Goal: Task Accomplishment & Management: Manage account settings

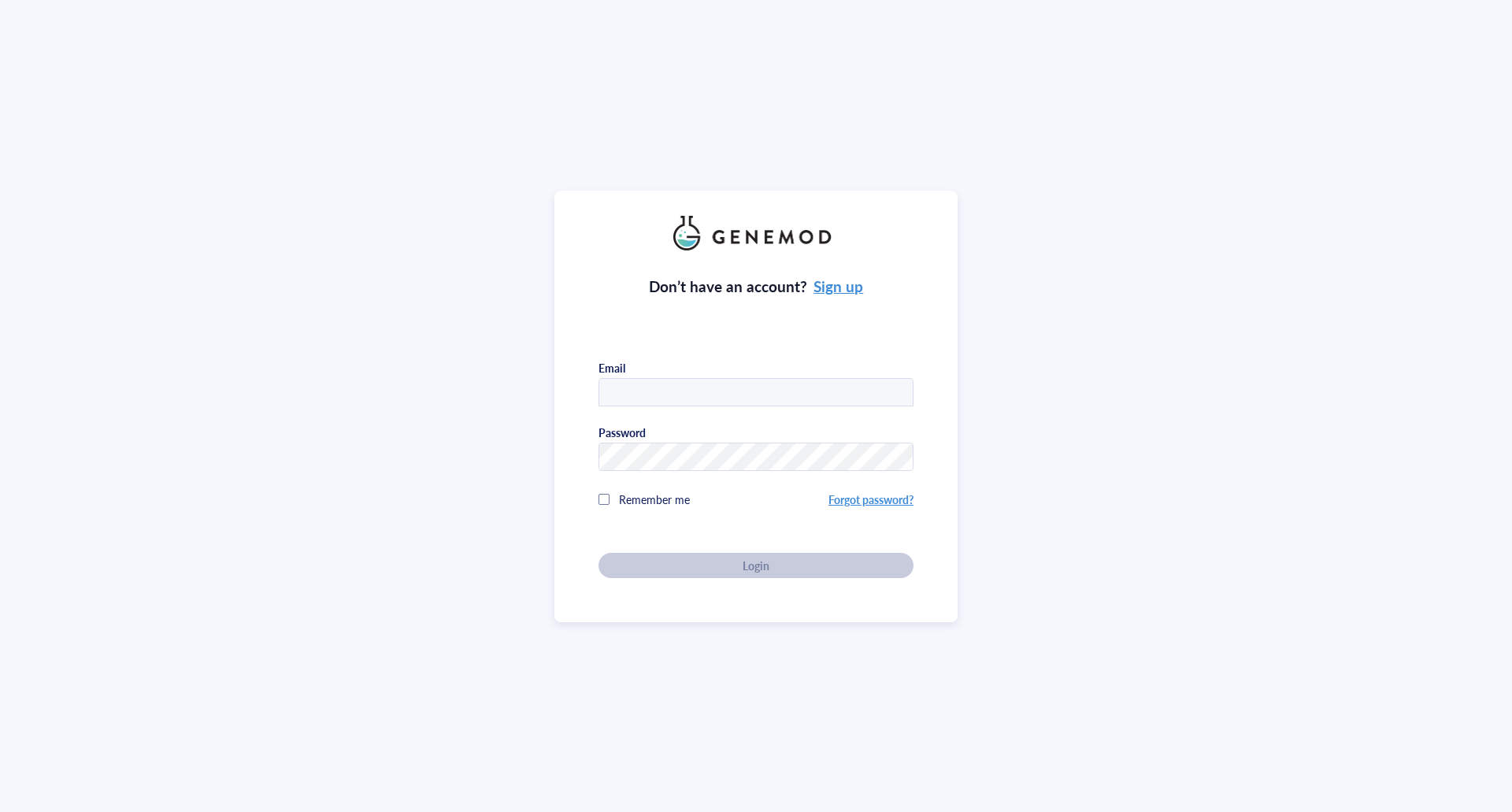
type input "info.lse@technikum-wien.at"
click at [640, 501] on span "Remember me" at bounding box center [654, 500] width 70 height 15
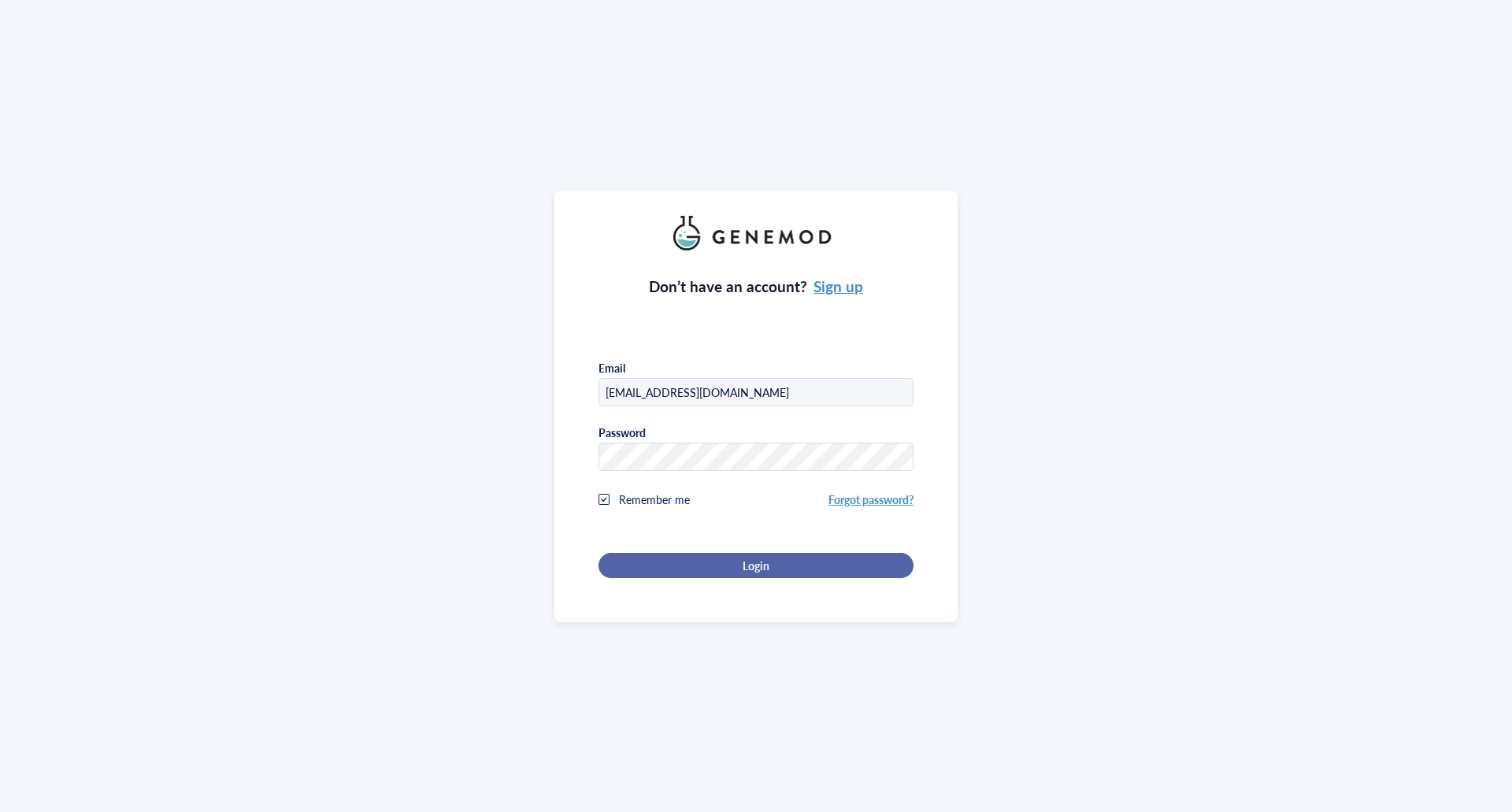
click at [732, 558] on div "Login" at bounding box center [756, 565] width 264 height 14
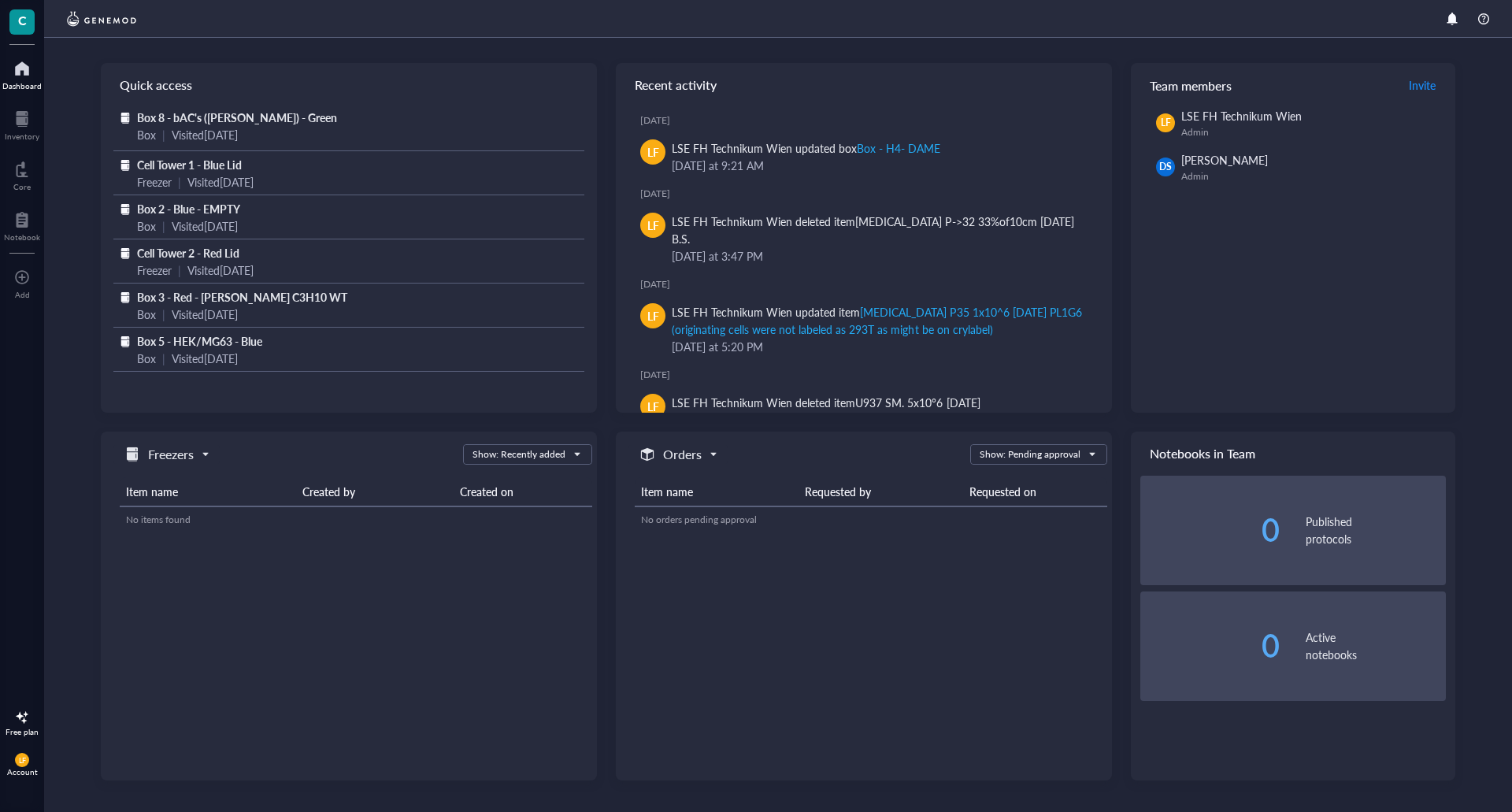
click at [130, 28] on img at bounding box center [101, 19] width 77 height 19
click at [114, 16] on img at bounding box center [101, 19] width 77 height 19
click at [28, 121] on div at bounding box center [22, 119] width 35 height 25
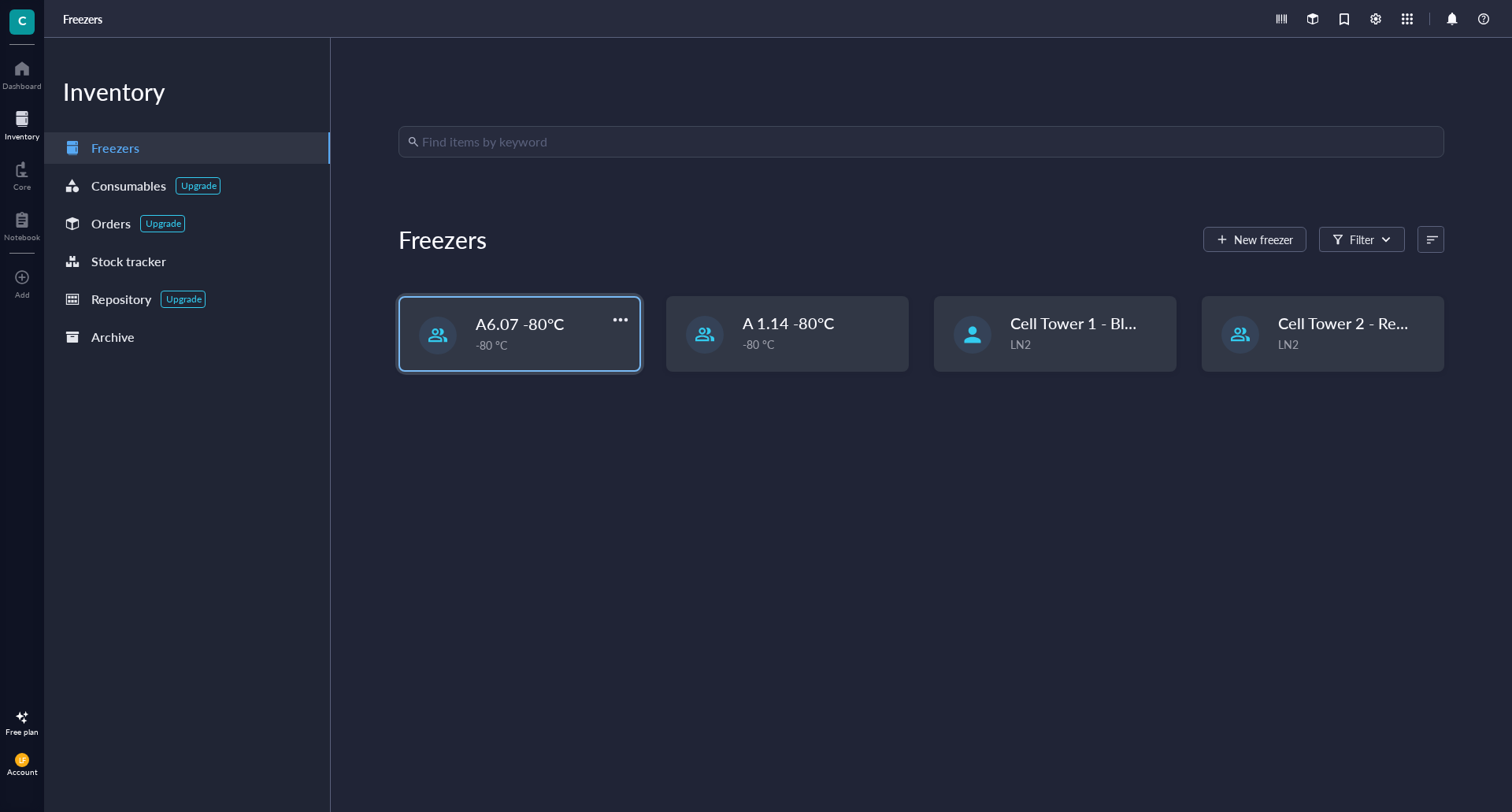
click at [578, 342] on div "-80 °C" at bounding box center [553, 345] width 154 height 17
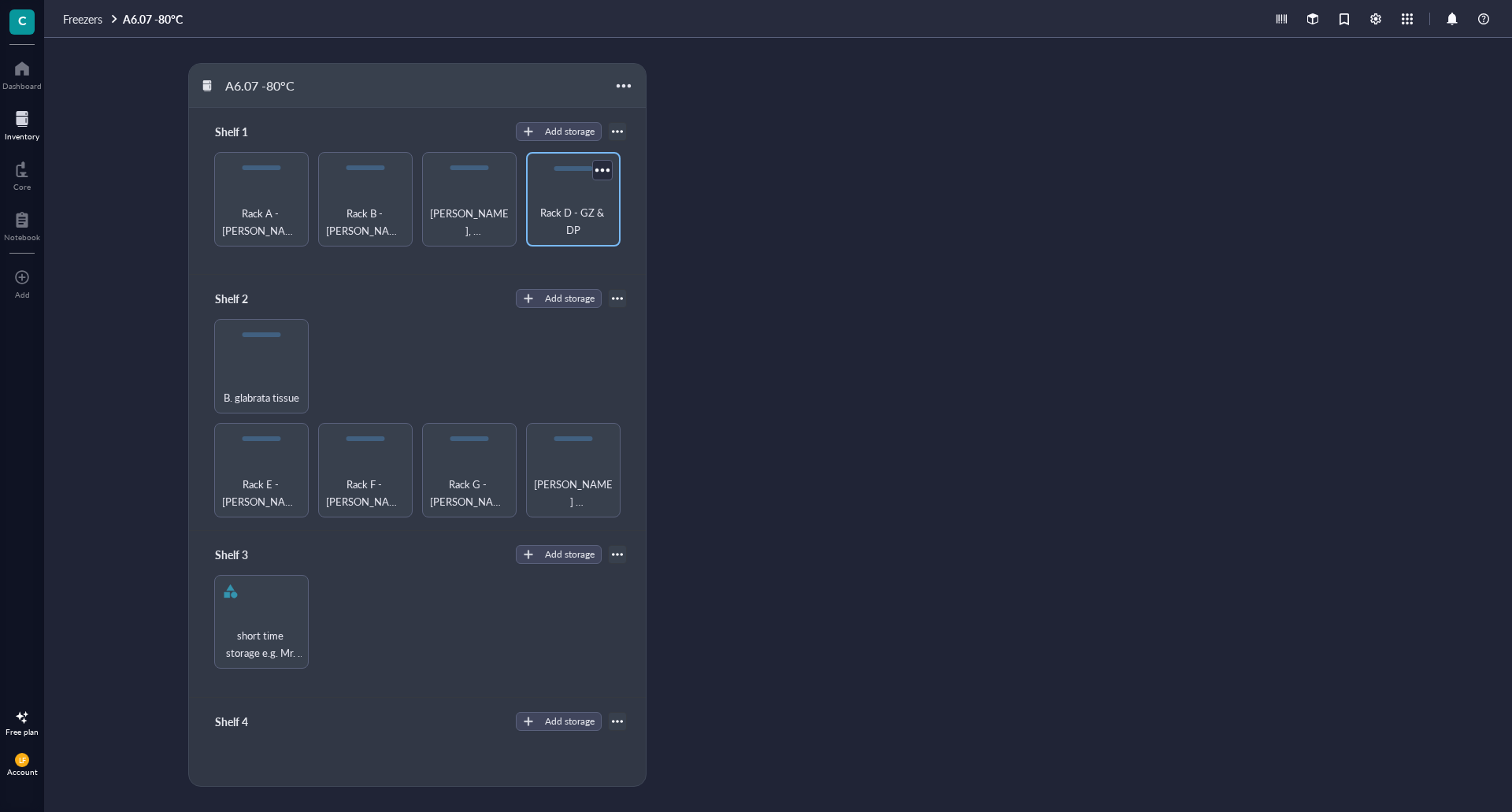
click at [542, 189] on div "Rack D - GZ & DP" at bounding box center [574, 200] width 94 height 95
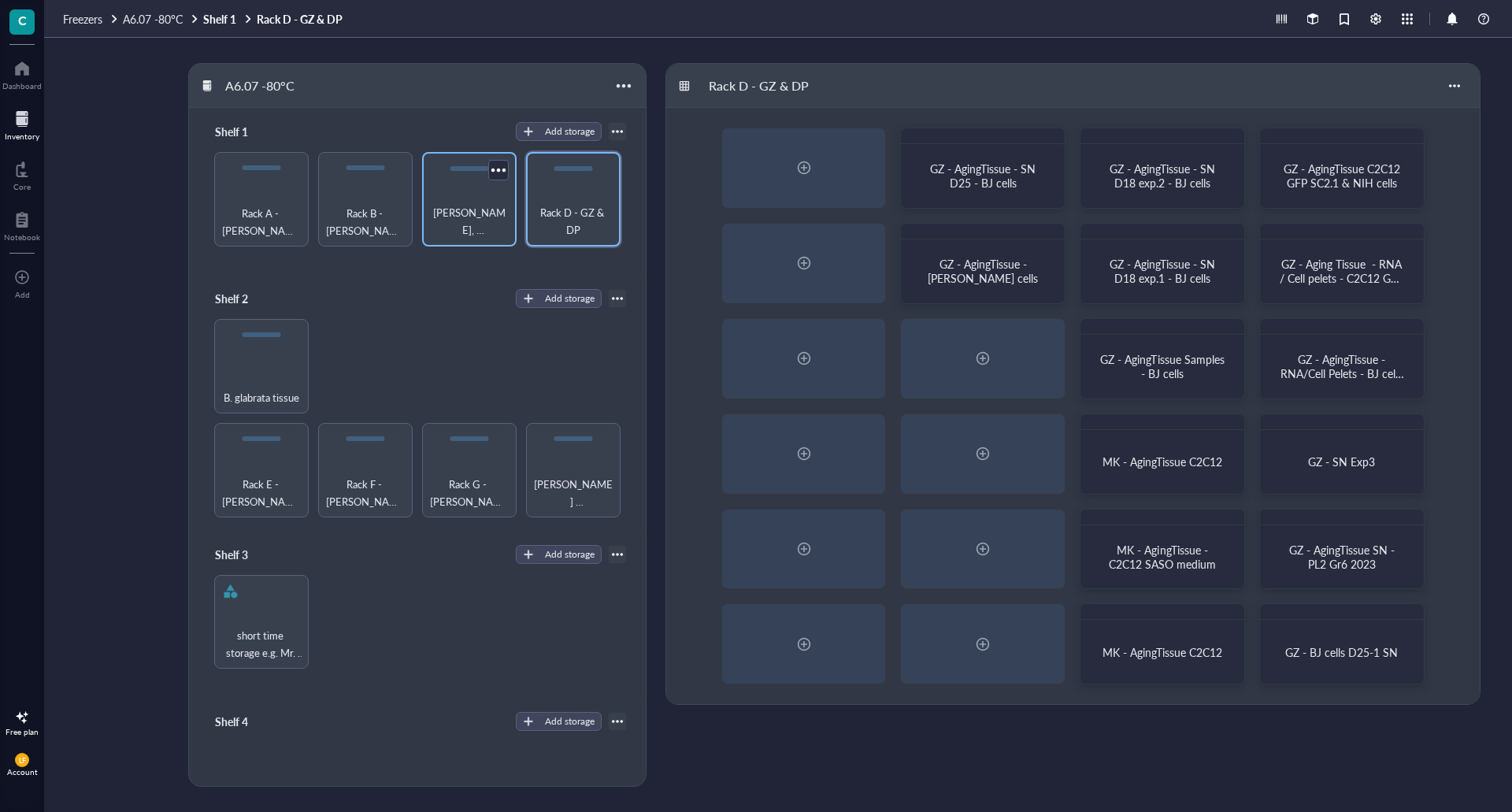
click at [481, 217] on span "[PERSON_NAME], [PERSON_NAME], [PERSON_NAME]" at bounding box center [470, 222] width 79 height 35
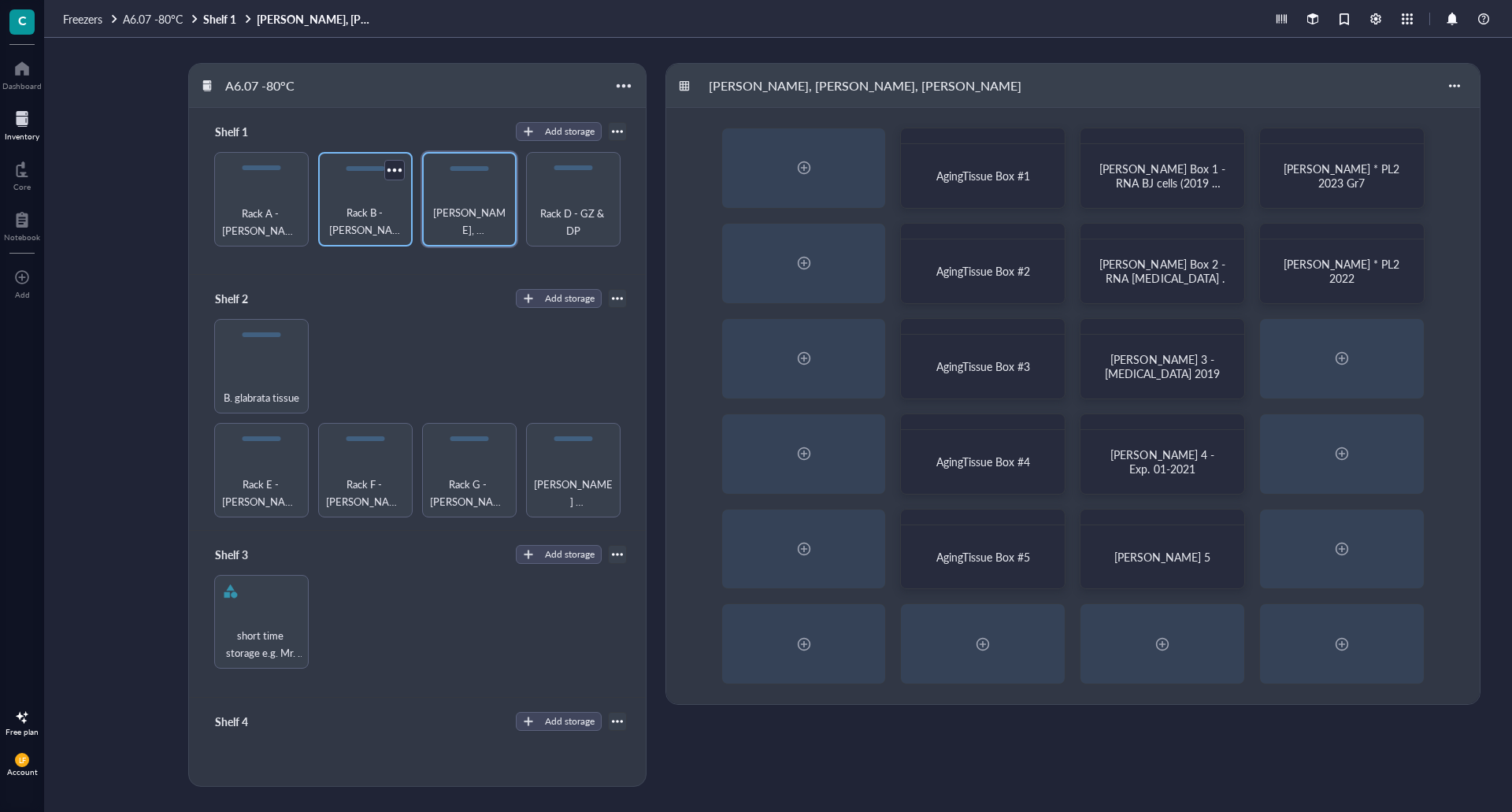
click at [368, 215] on span "Rack B - [PERSON_NAME]" at bounding box center [365, 222] width 79 height 35
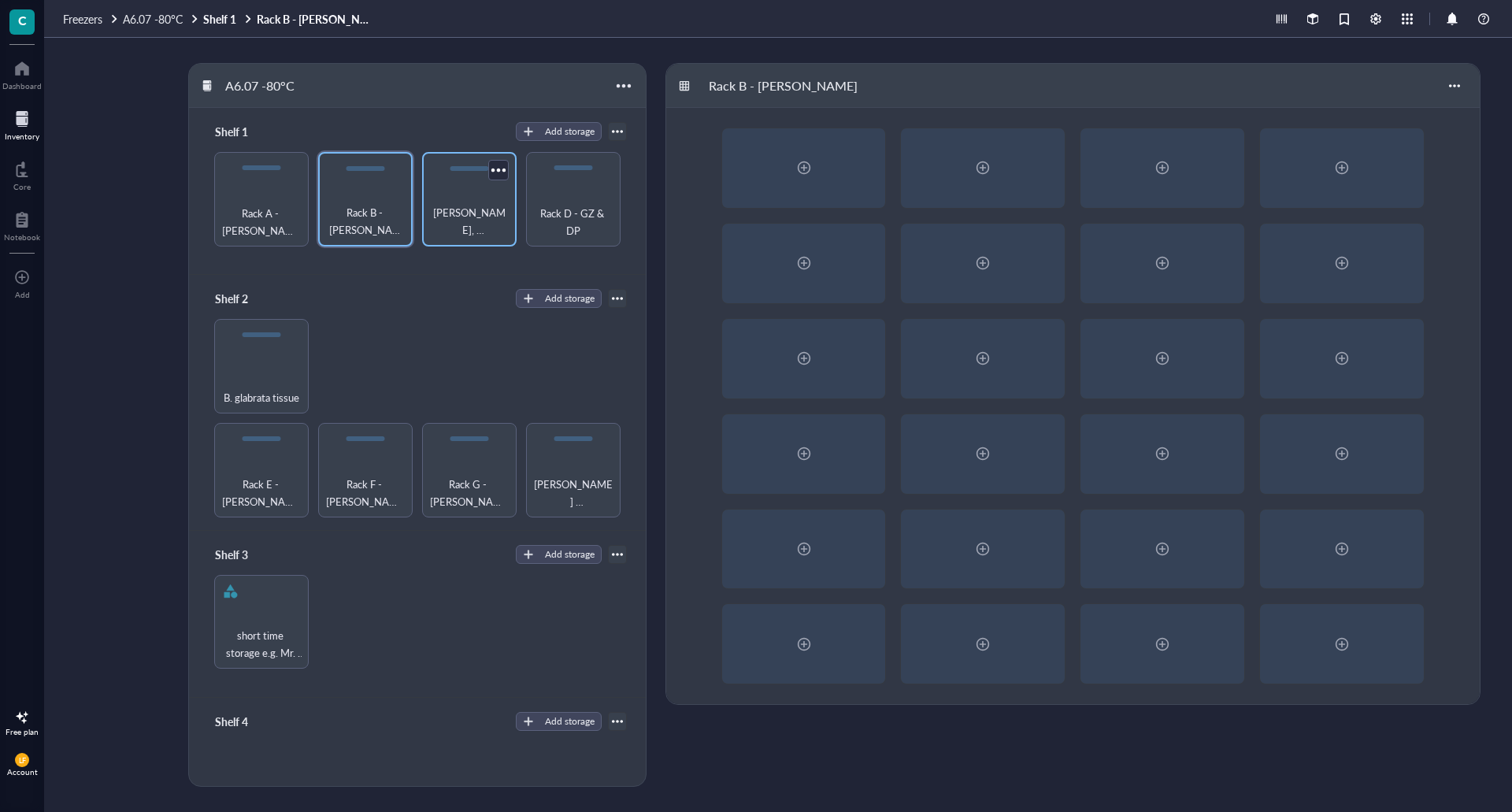
click at [447, 204] on span "[PERSON_NAME], [PERSON_NAME], [PERSON_NAME]" at bounding box center [470, 222] width 79 height 35
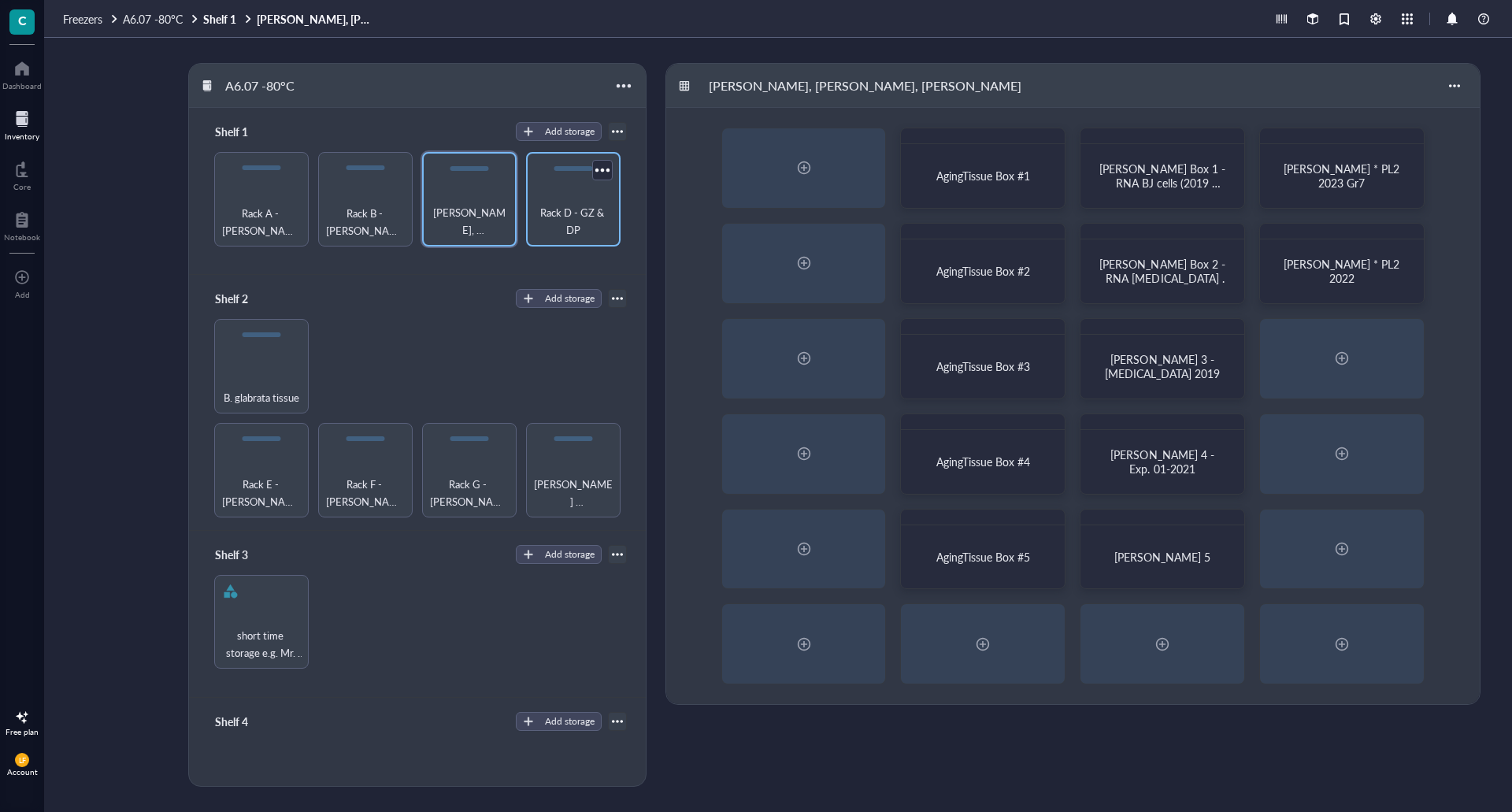
click at [574, 209] on span "Rack D - GZ & DP" at bounding box center [574, 222] width 79 height 35
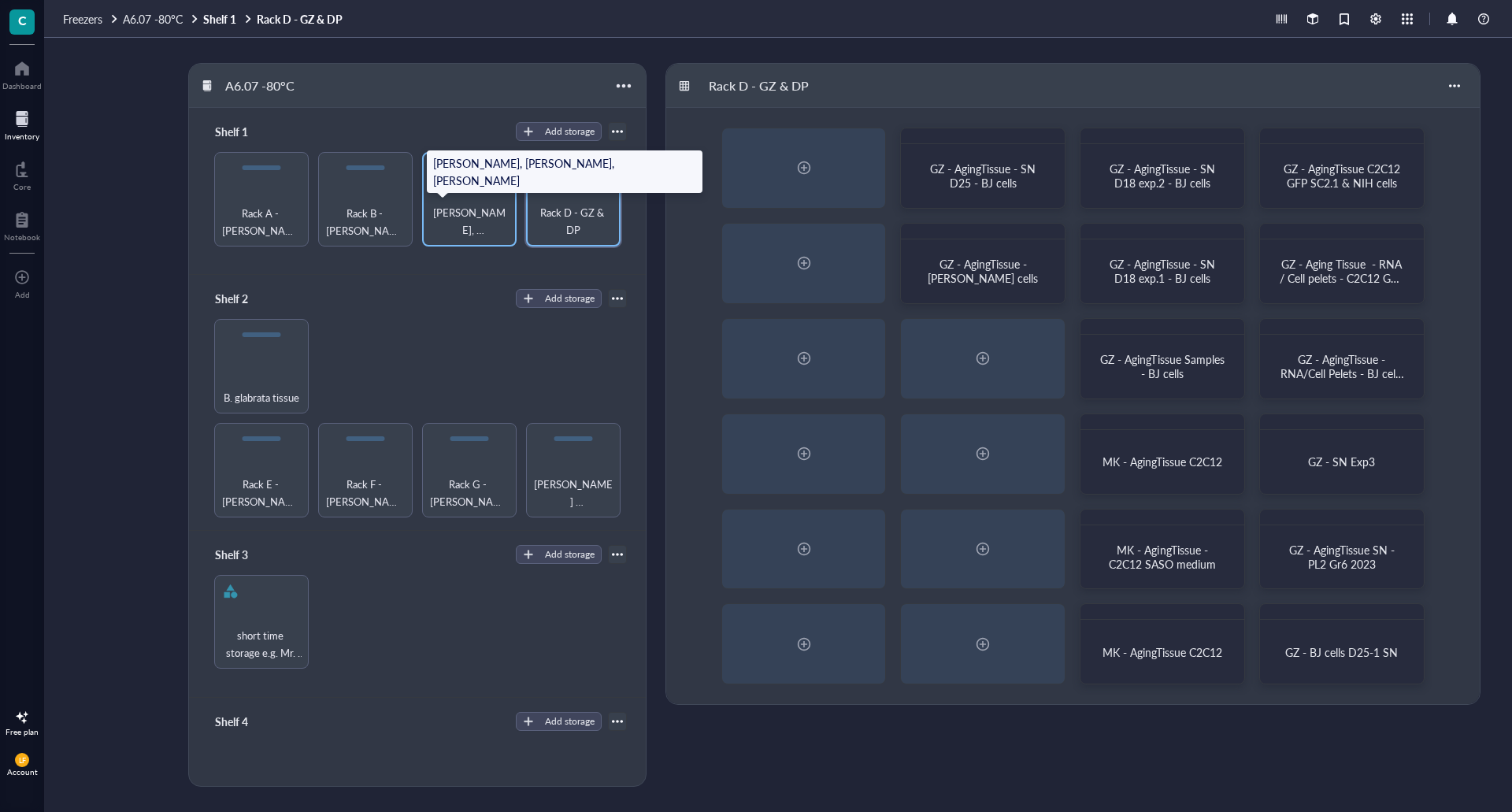
click at [459, 224] on span "[PERSON_NAME], [PERSON_NAME], [PERSON_NAME]" at bounding box center [470, 222] width 79 height 35
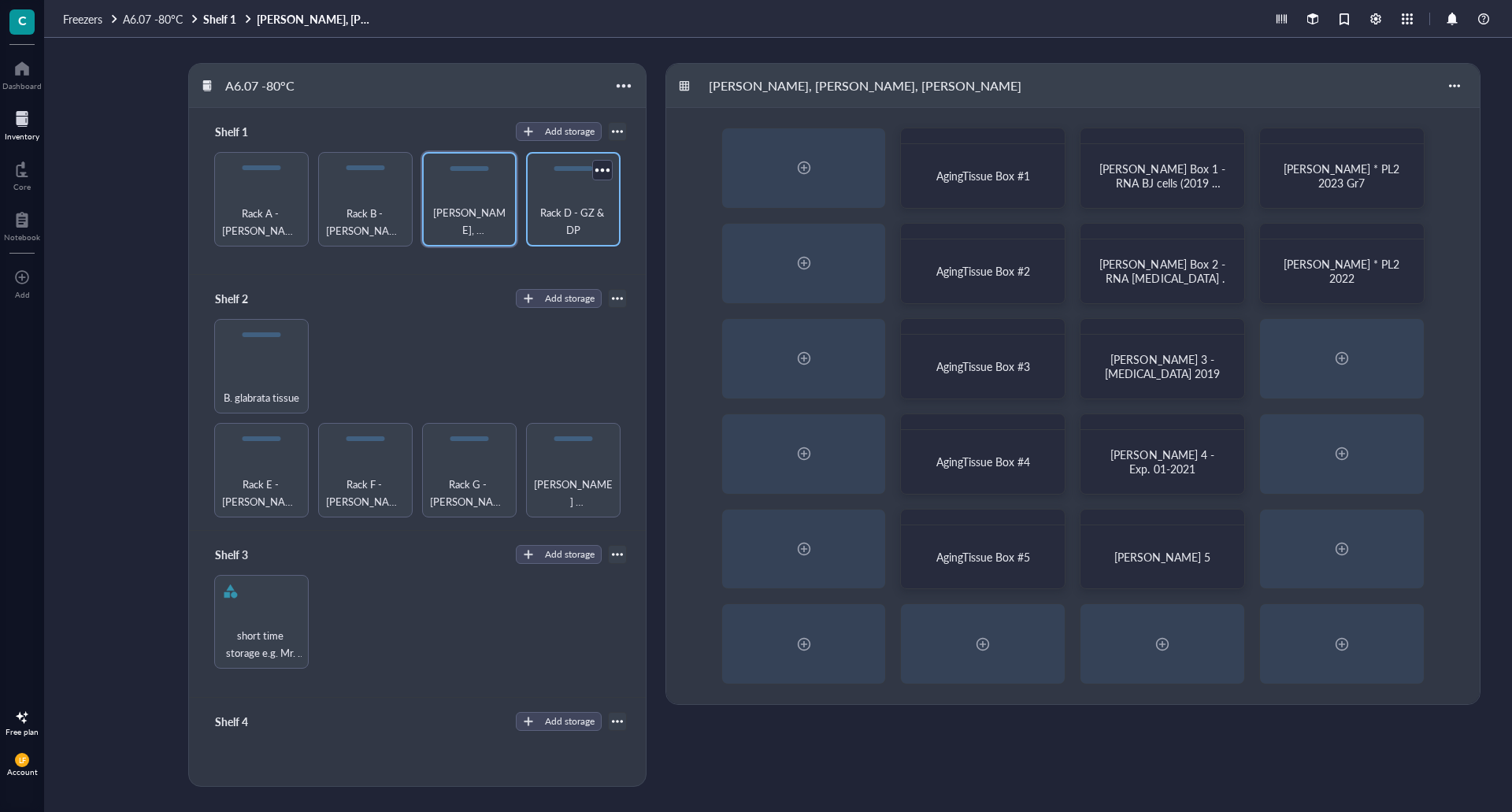
click at [582, 196] on div "Rack D - GZ & DP" at bounding box center [574, 200] width 94 height 95
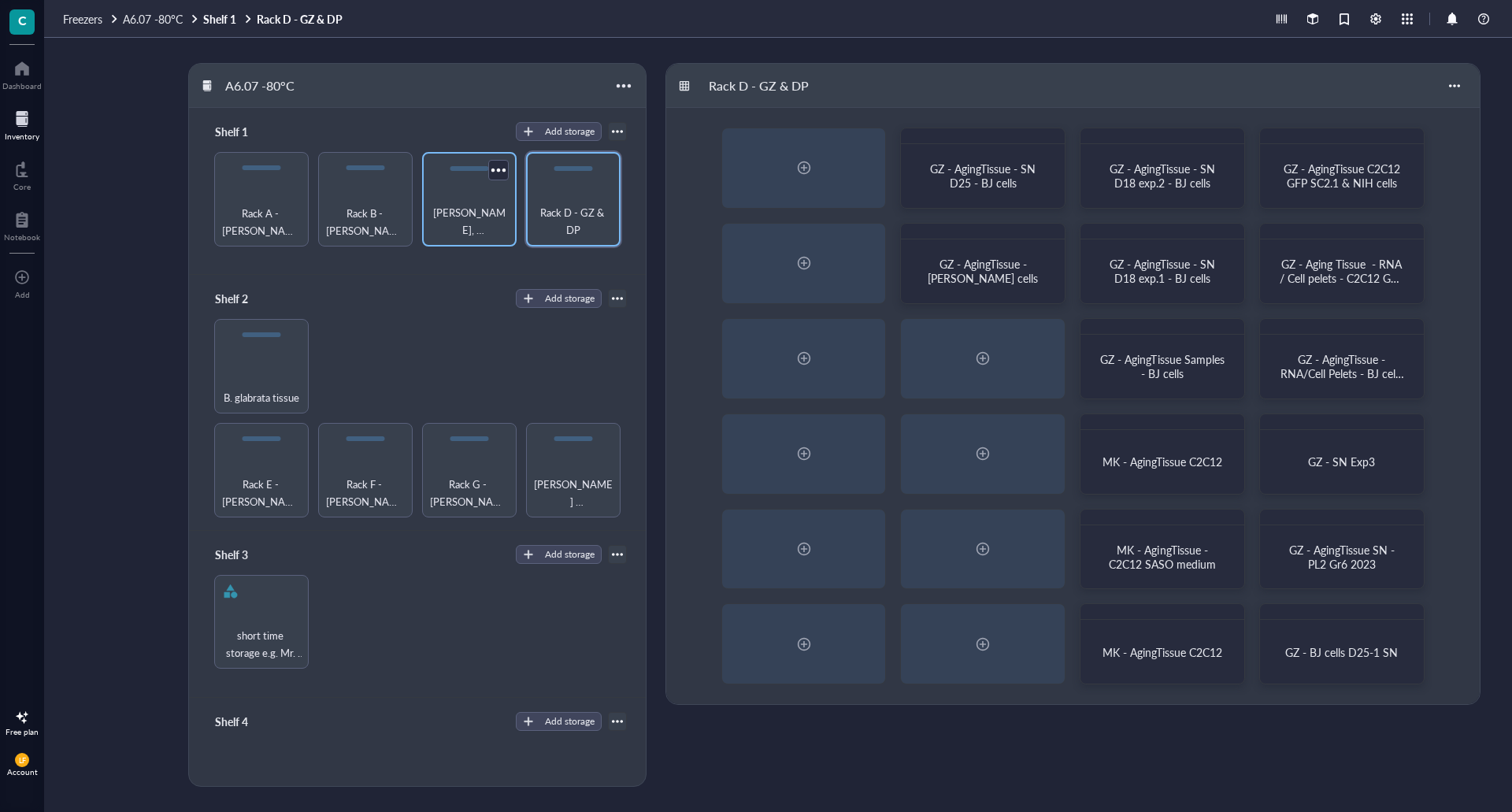
click at [466, 178] on div "[PERSON_NAME], [PERSON_NAME], [PERSON_NAME]" at bounding box center [470, 200] width 94 height 95
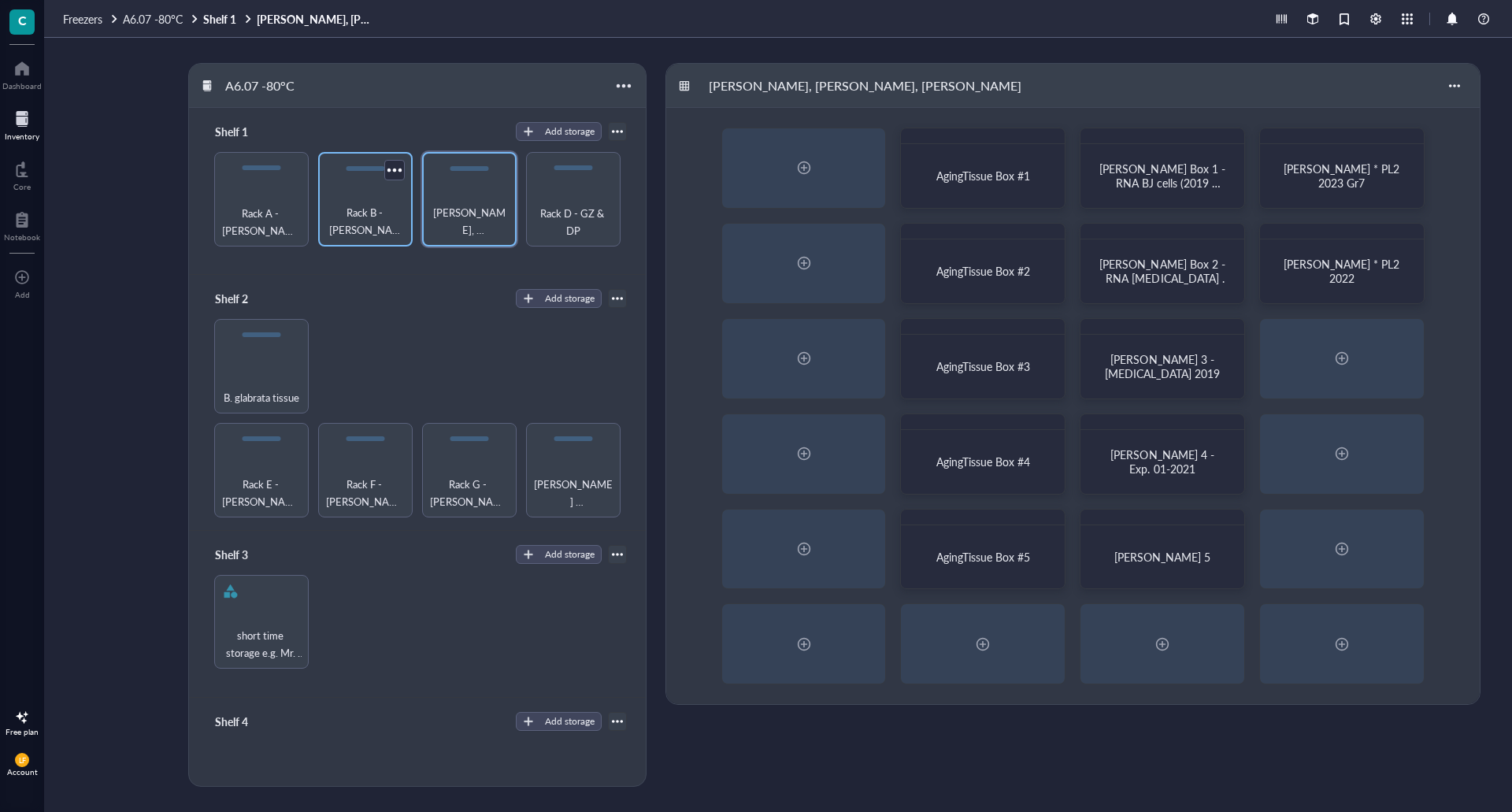
click at [338, 170] on div "Rack B - [PERSON_NAME]" at bounding box center [365, 200] width 94 height 95
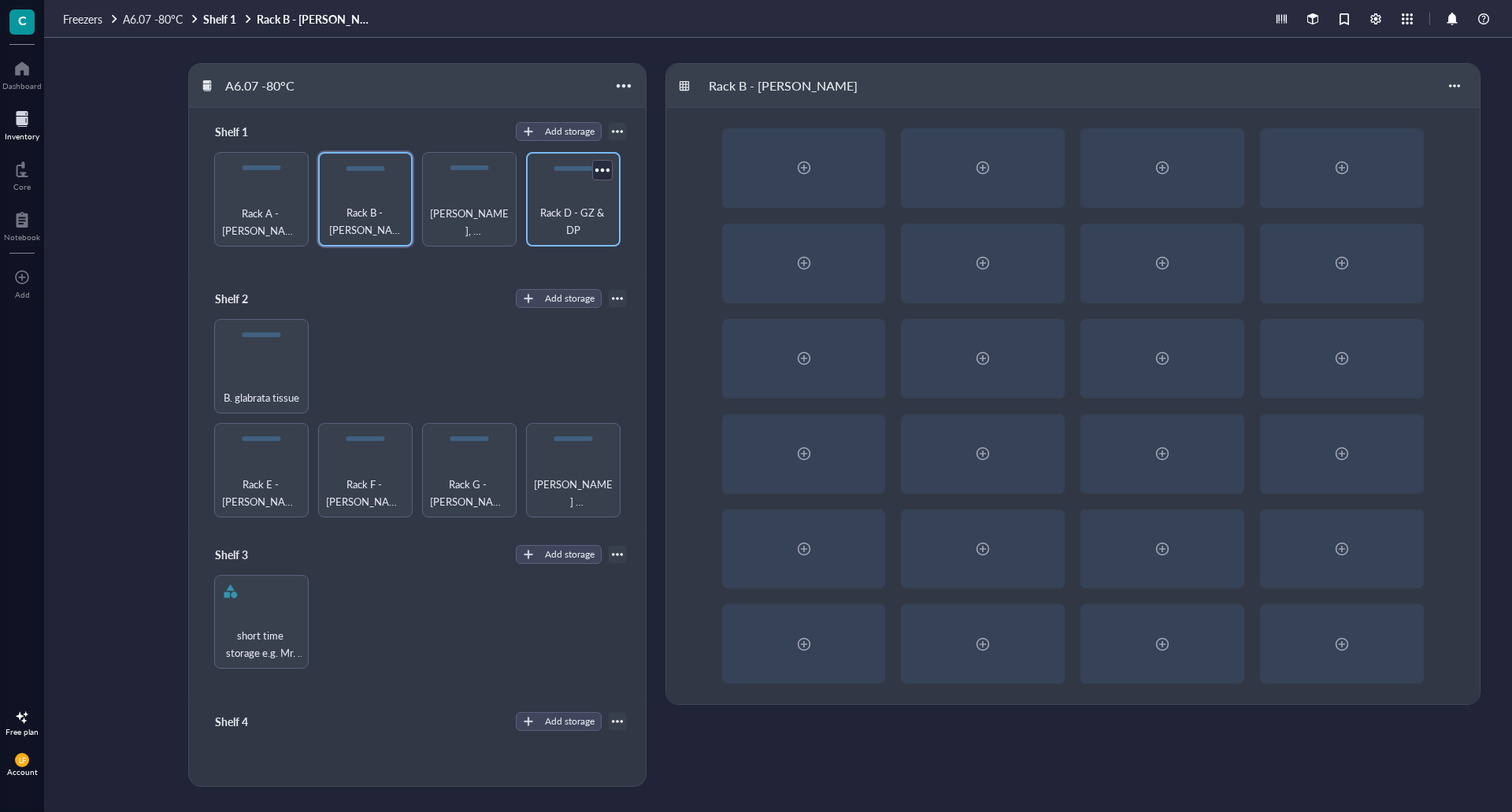
click at [559, 197] on div "Rack D - GZ & DP" at bounding box center [574, 200] width 94 height 95
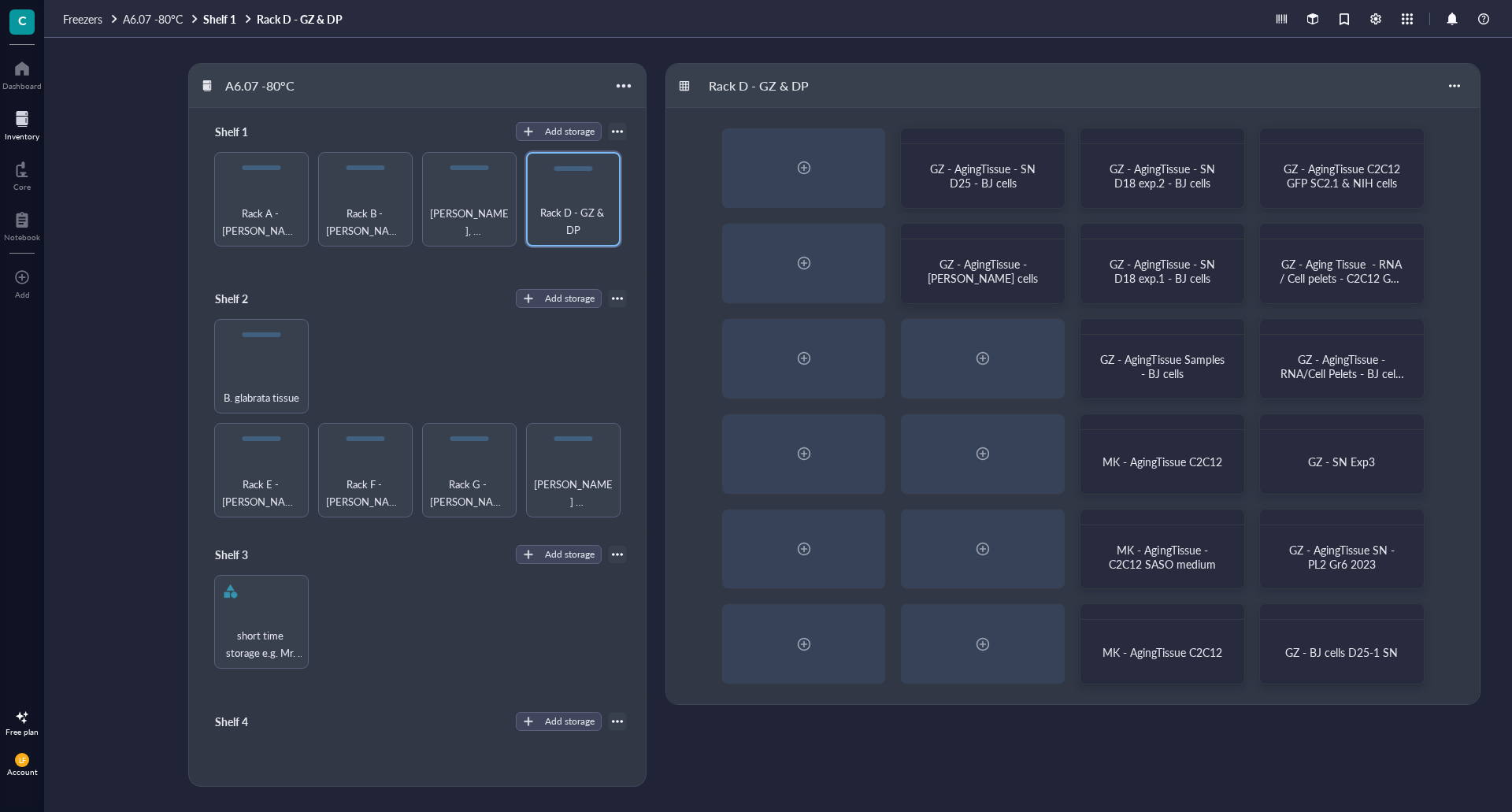
click at [965, 405] on div "GZ - AgingTissue - SN D25 - BJ cells GZ - AgingTissue - SN D18 exp.2 - BJ cells…" at bounding box center [1073, 406] width 814 height 596
click at [382, 230] on span "Rack B - [PERSON_NAME]" at bounding box center [365, 222] width 79 height 35
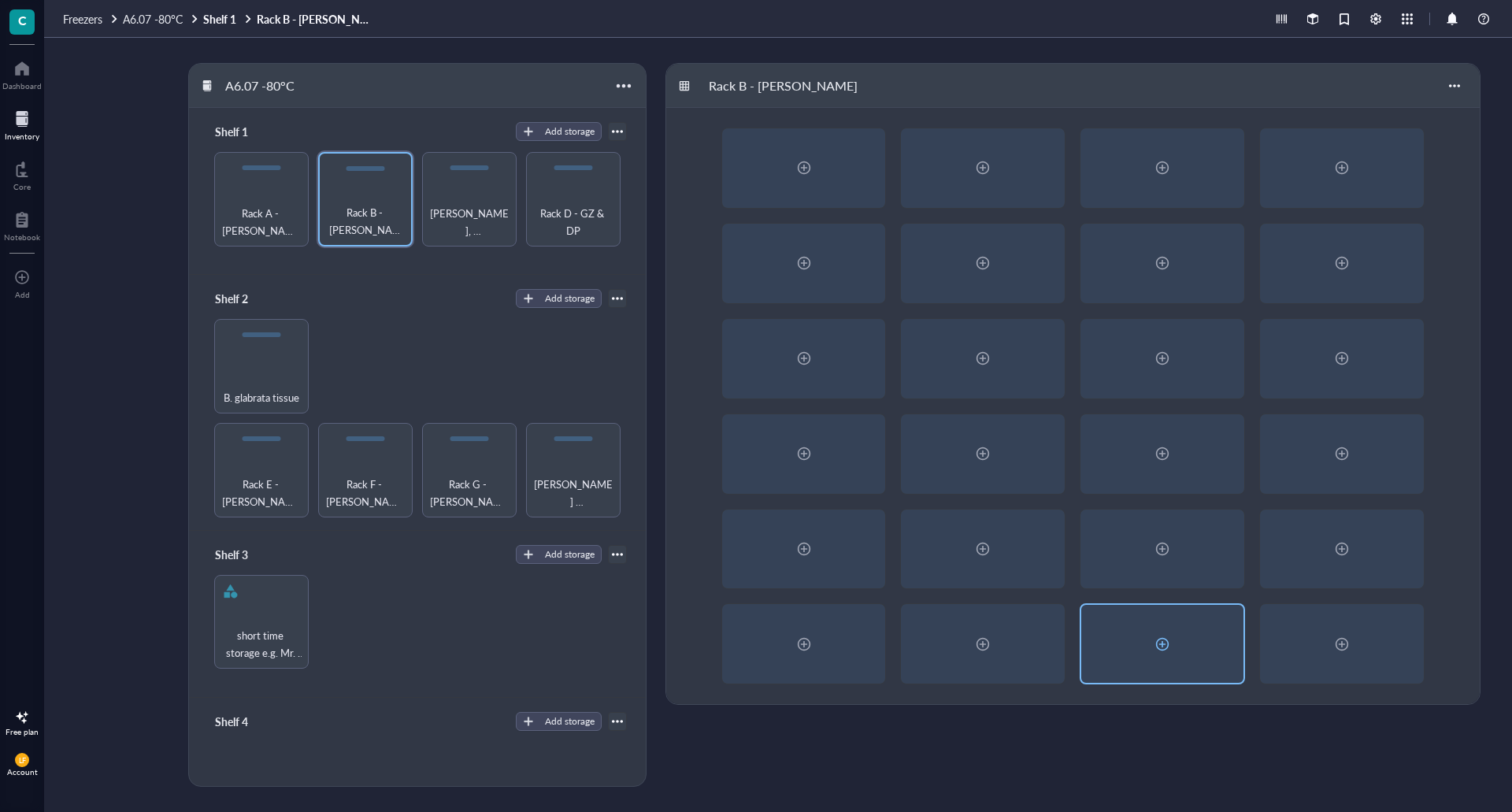
click at [1121, 651] on div at bounding box center [1162, 643] width 162 height 78
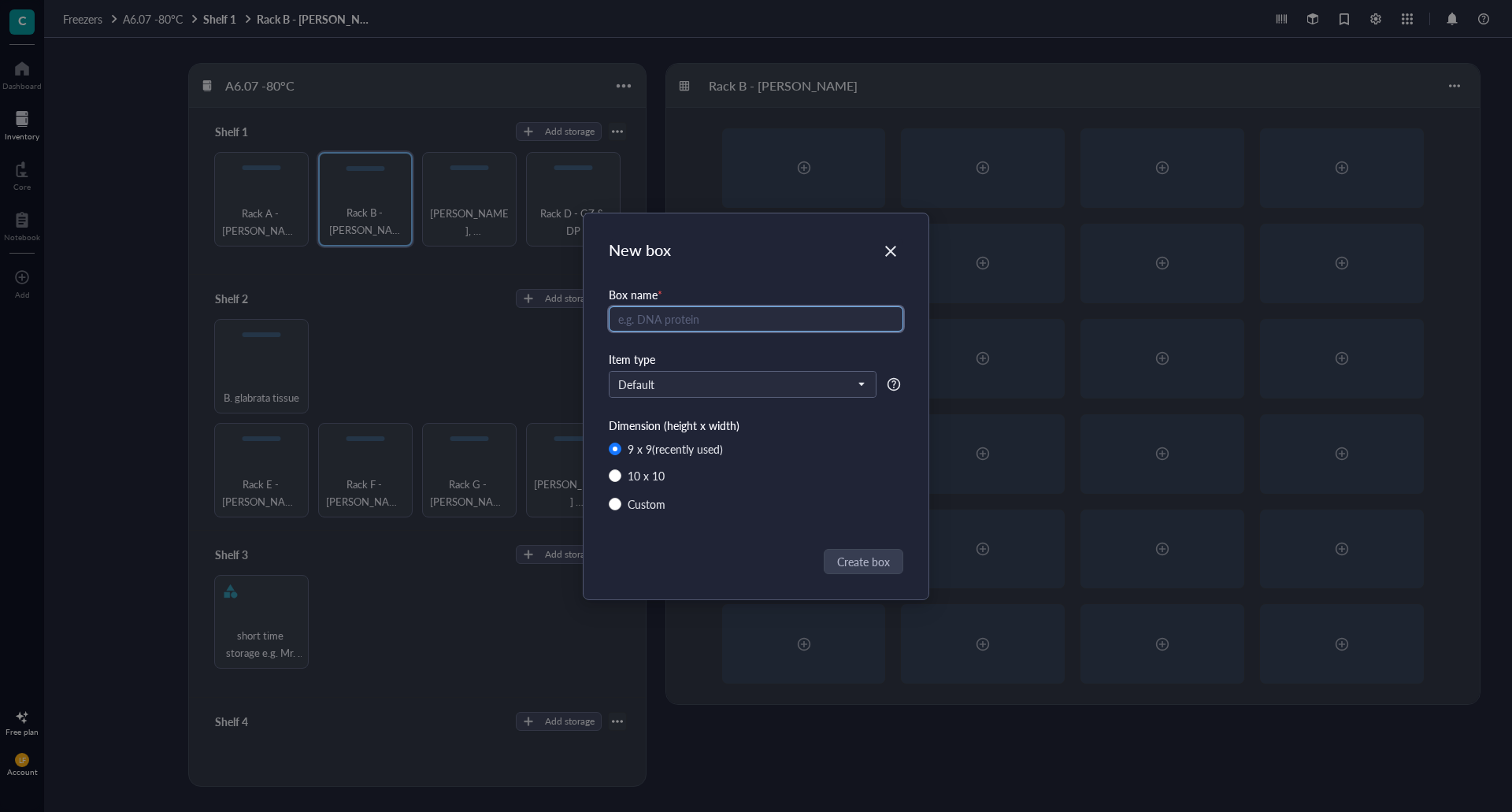
type input "L"
type input "PL1-WS2025"
click at [886, 560] on span "Create box" at bounding box center [864, 561] width 53 height 17
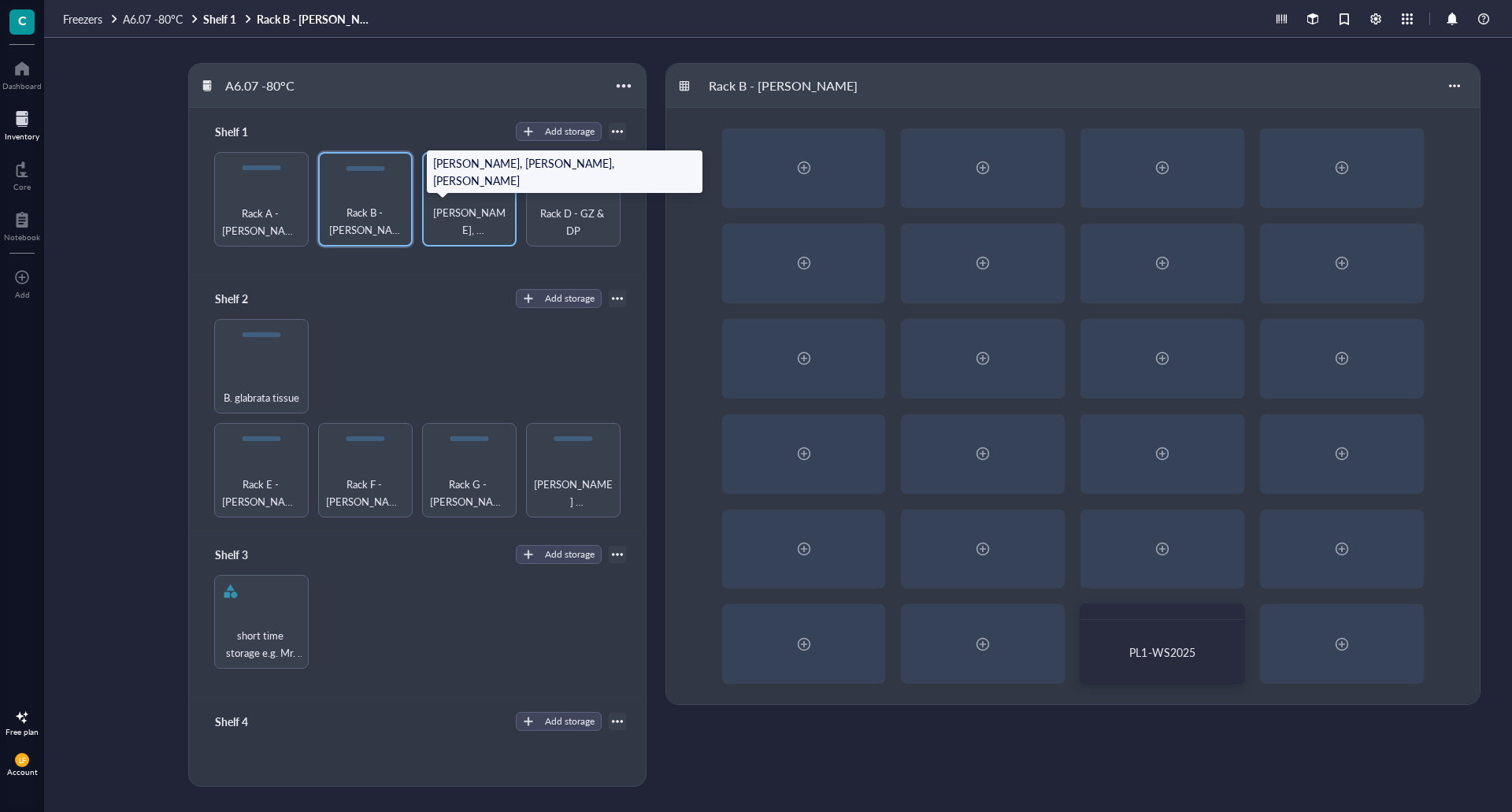
click at [455, 207] on span "[PERSON_NAME], [PERSON_NAME], [PERSON_NAME]" at bounding box center [470, 222] width 79 height 35
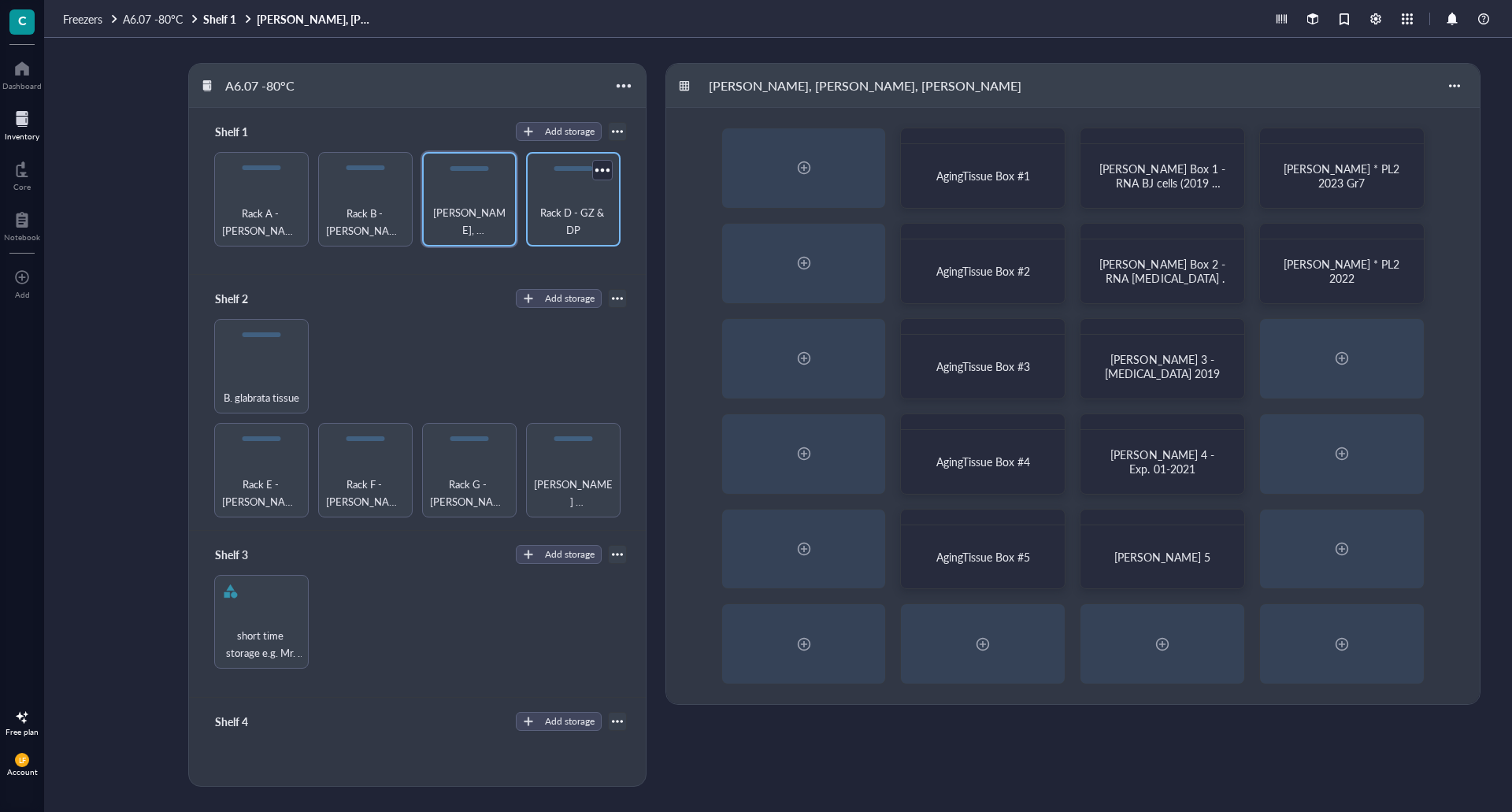
click at [569, 193] on div "Rack D - GZ & DP" at bounding box center [574, 200] width 94 height 95
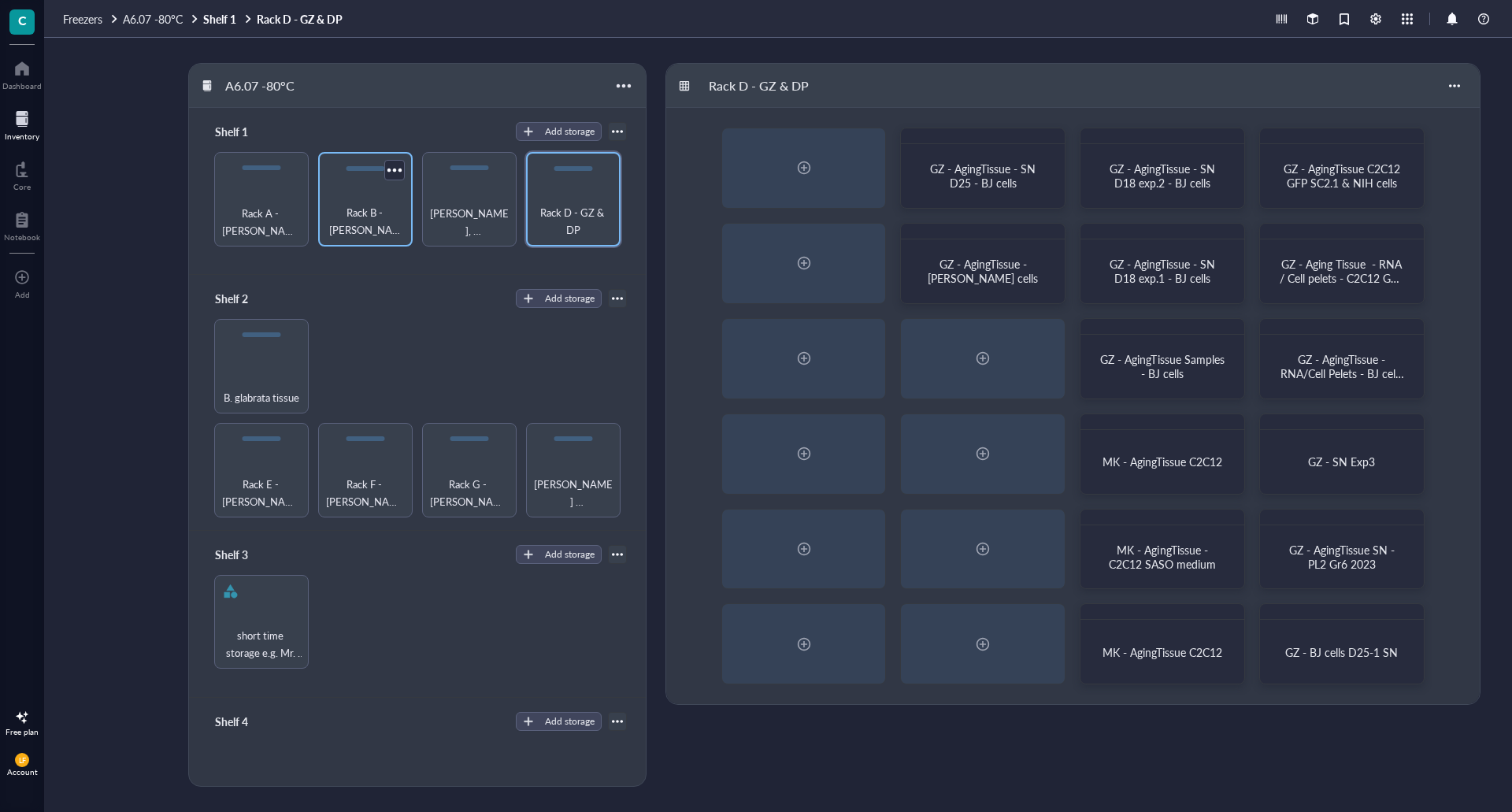
click at [379, 223] on span "Rack B - [PERSON_NAME]" at bounding box center [365, 222] width 79 height 35
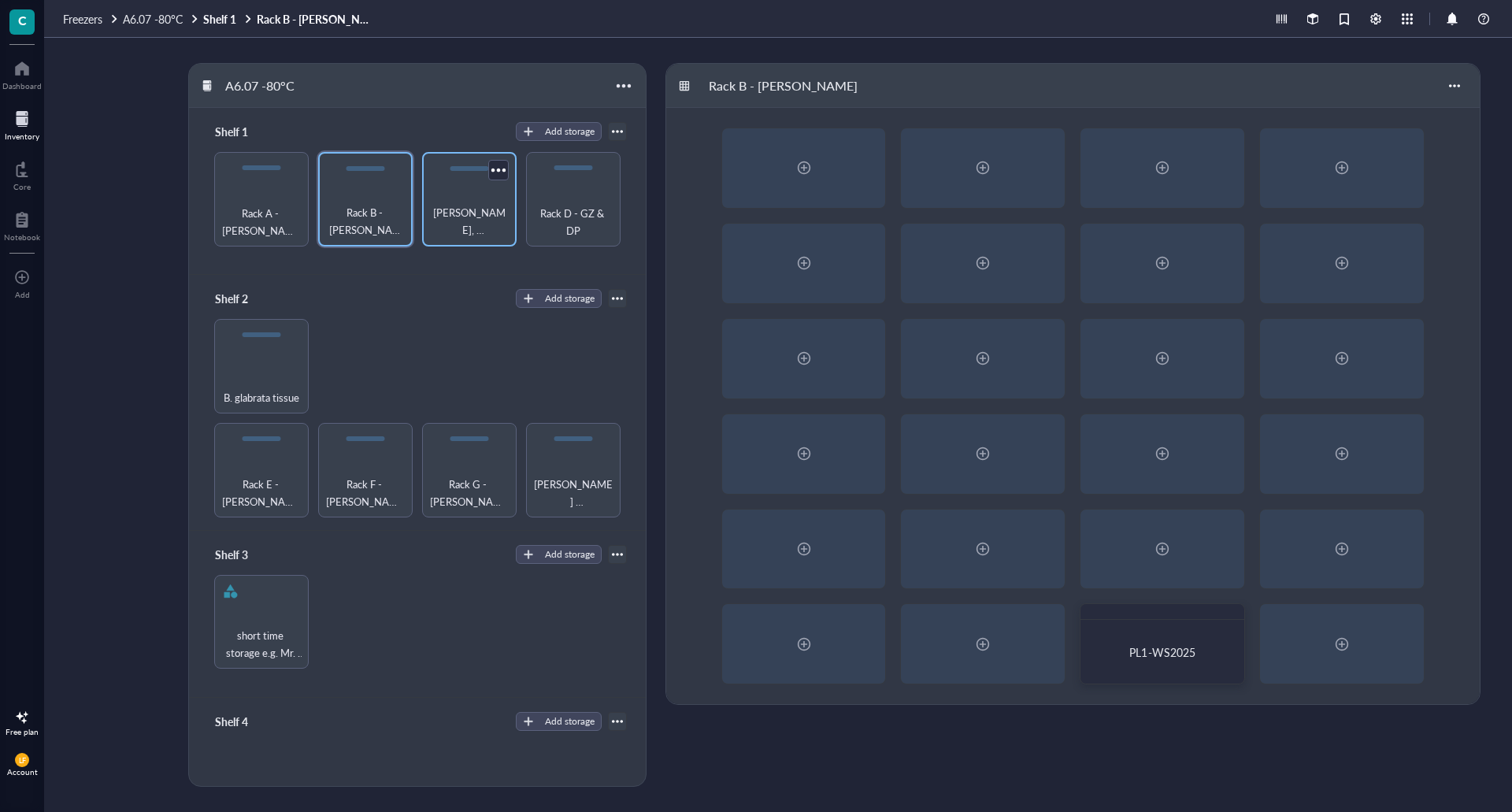
click at [461, 224] on span "[PERSON_NAME], [PERSON_NAME], [PERSON_NAME]" at bounding box center [470, 222] width 79 height 35
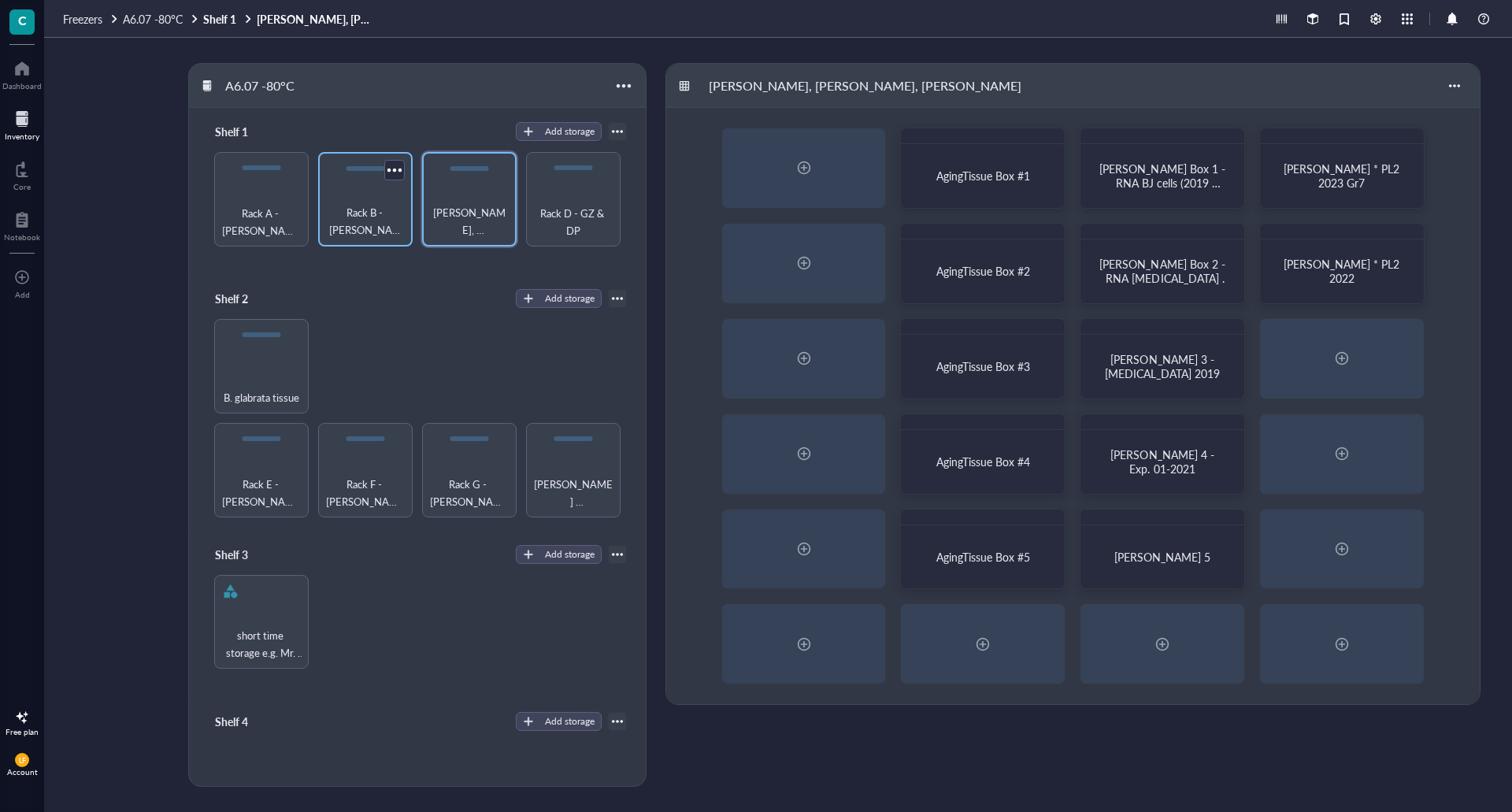
click at [374, 216] on span "Rack B - [PERSON_NAME]" at bounding box center [365, 222] width 79 height 35
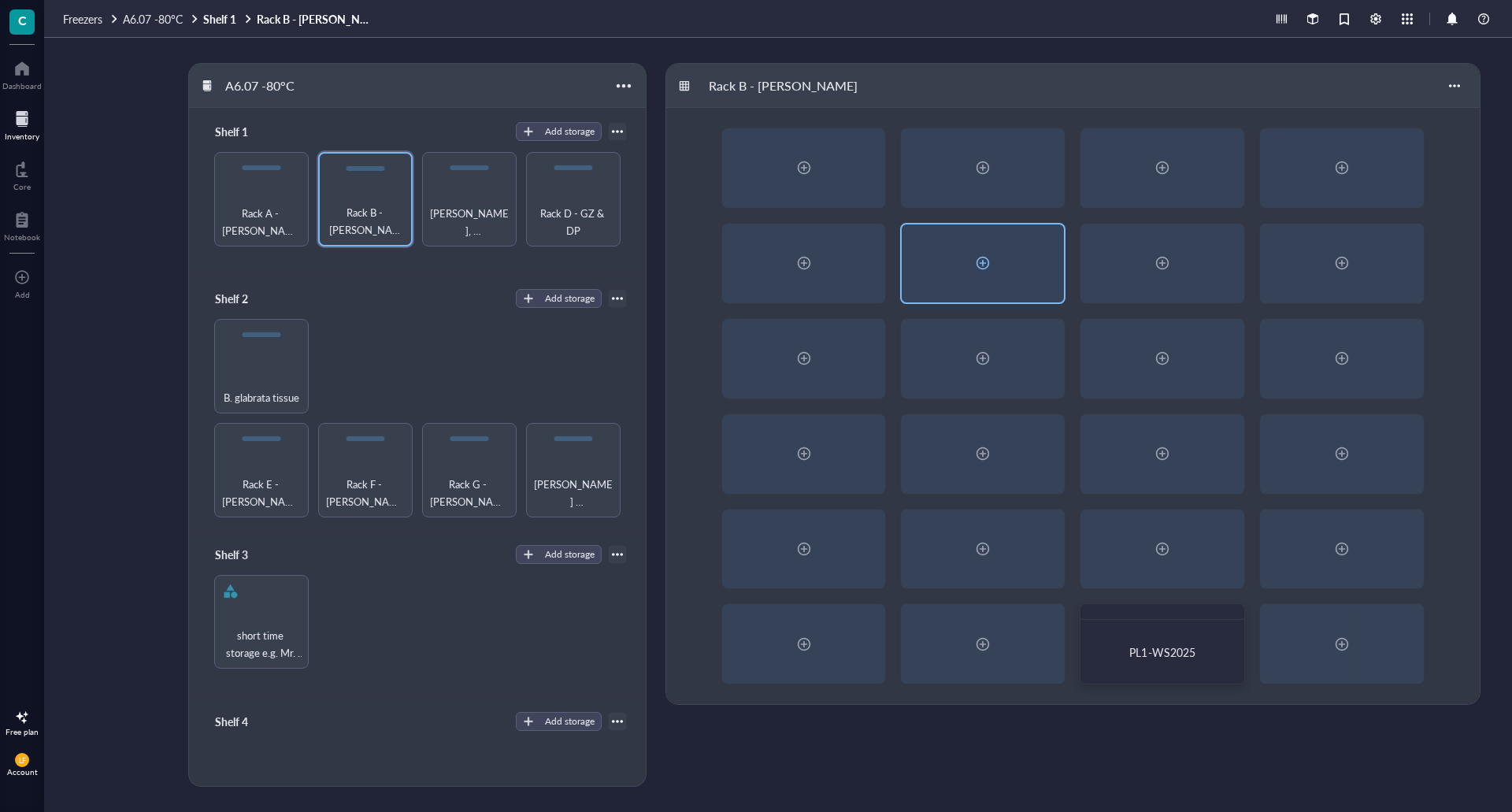
drag, startPoint x: 1177, startPoint y: 663, endPoint x: 998, endPoint y: 263, distance: 438.2
click at [998, 263] on div "PL1-WS2025" at bounding box center [1073, 406] width 814 height 596
click at [1157, 640] on div "PL1-WS2025" at bounding box center [1162, 651] width 149 height 49
click at [986, 165] on div at bounding box center [983, 168] width 25 height 25
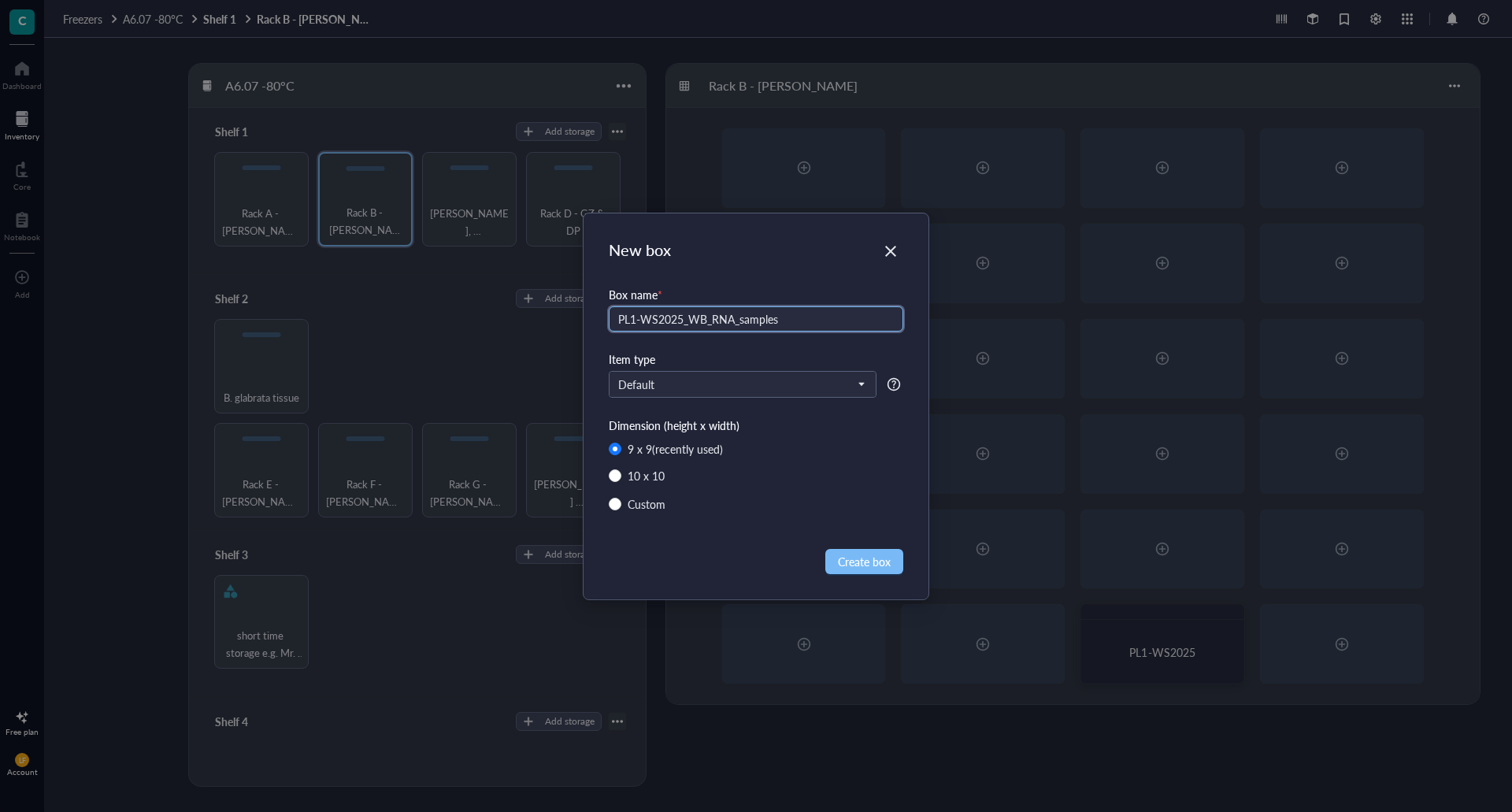
type input "PL1-WS2025_WB_RNA_samples"
click at [878, 558] on span "Create box" at bounding box center [864, 561] width 53 height 17
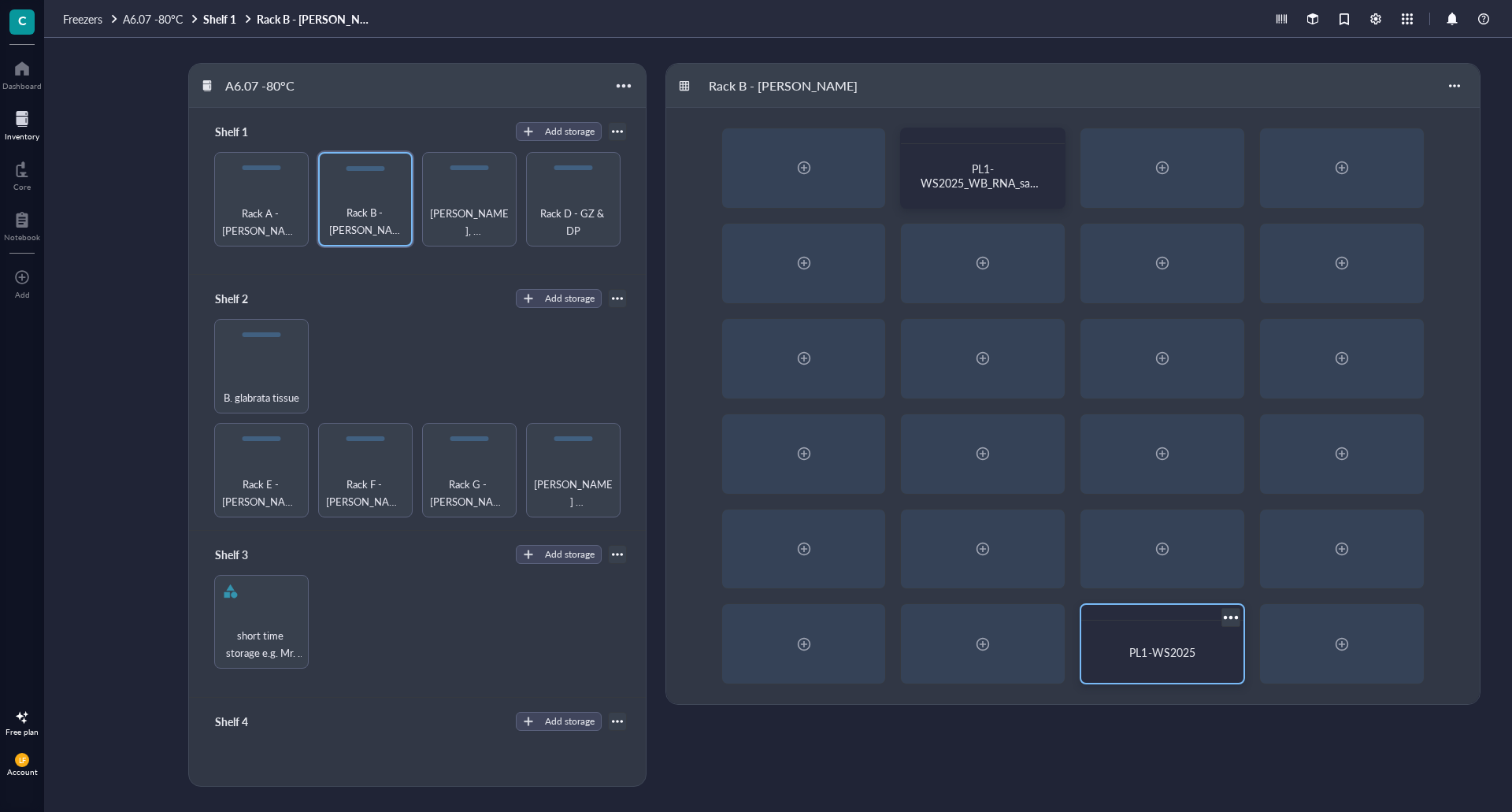
click at [1196, 660] on div "PL1-WS2025" at bounding box center [1162, 651] width 149 height 49
drag, startPoint x: 1146, startPoint y: 660, endPoint x: 1081, endPoint y: 669, distance: 65.6
click at [1081, 669] on div "PL1-WS2025" at bounding box center [1162, 644] width 165 height 81
click at [1226, 610] on div at bounding box center [1230, 618] width 23 height 23
click at [1173, 637] on div "PL1-WS2025" at bounding box center [1162, 651] width 149 height 49
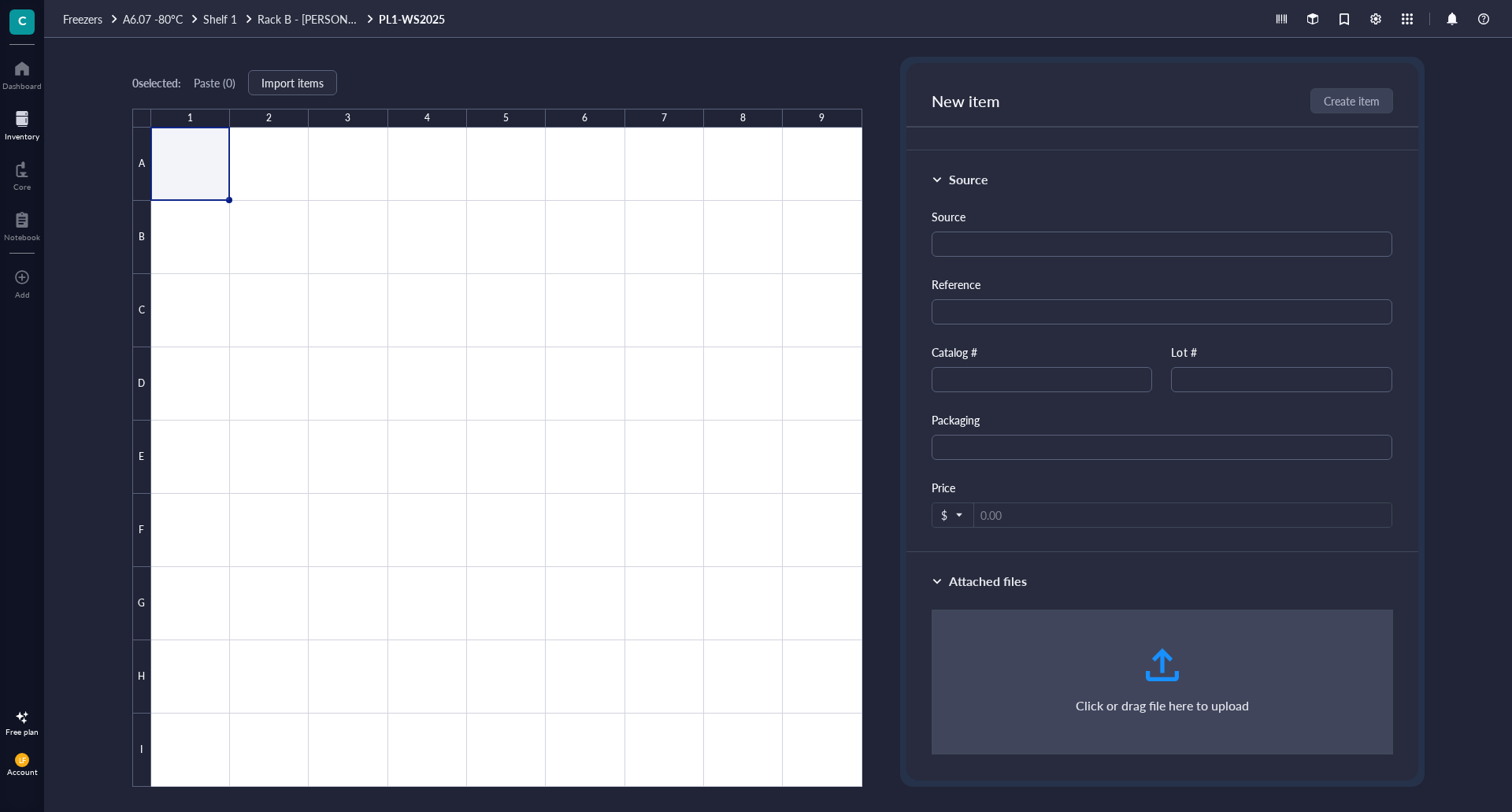
scroll to position [410, 0]
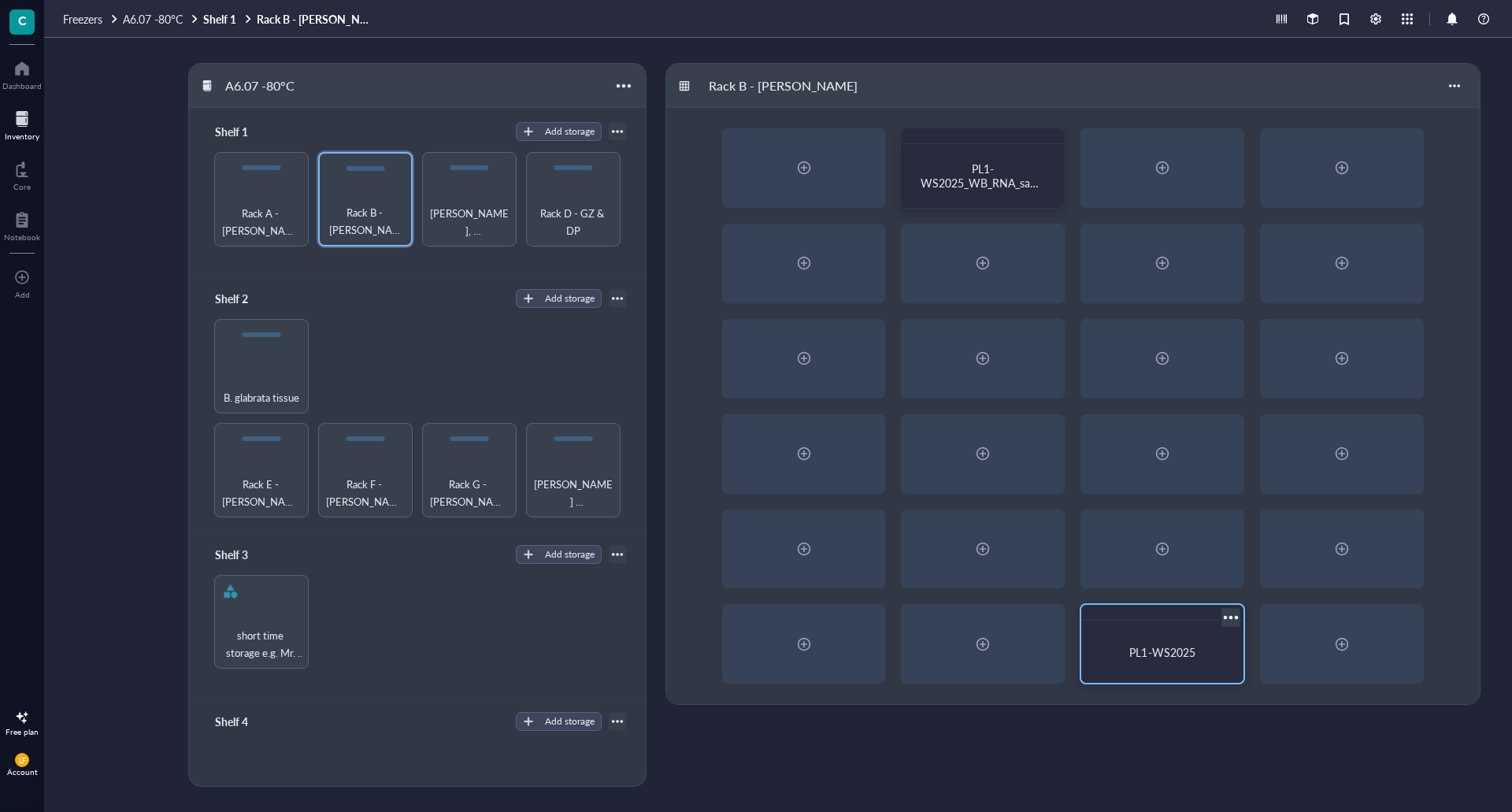
click at [1170, 664] on div "PL1-WS2025" at bounding box center [1162, 651] width 149 height 49
click at [1230, 618] on div at bounding box center [1230, 618] width 23 height 23
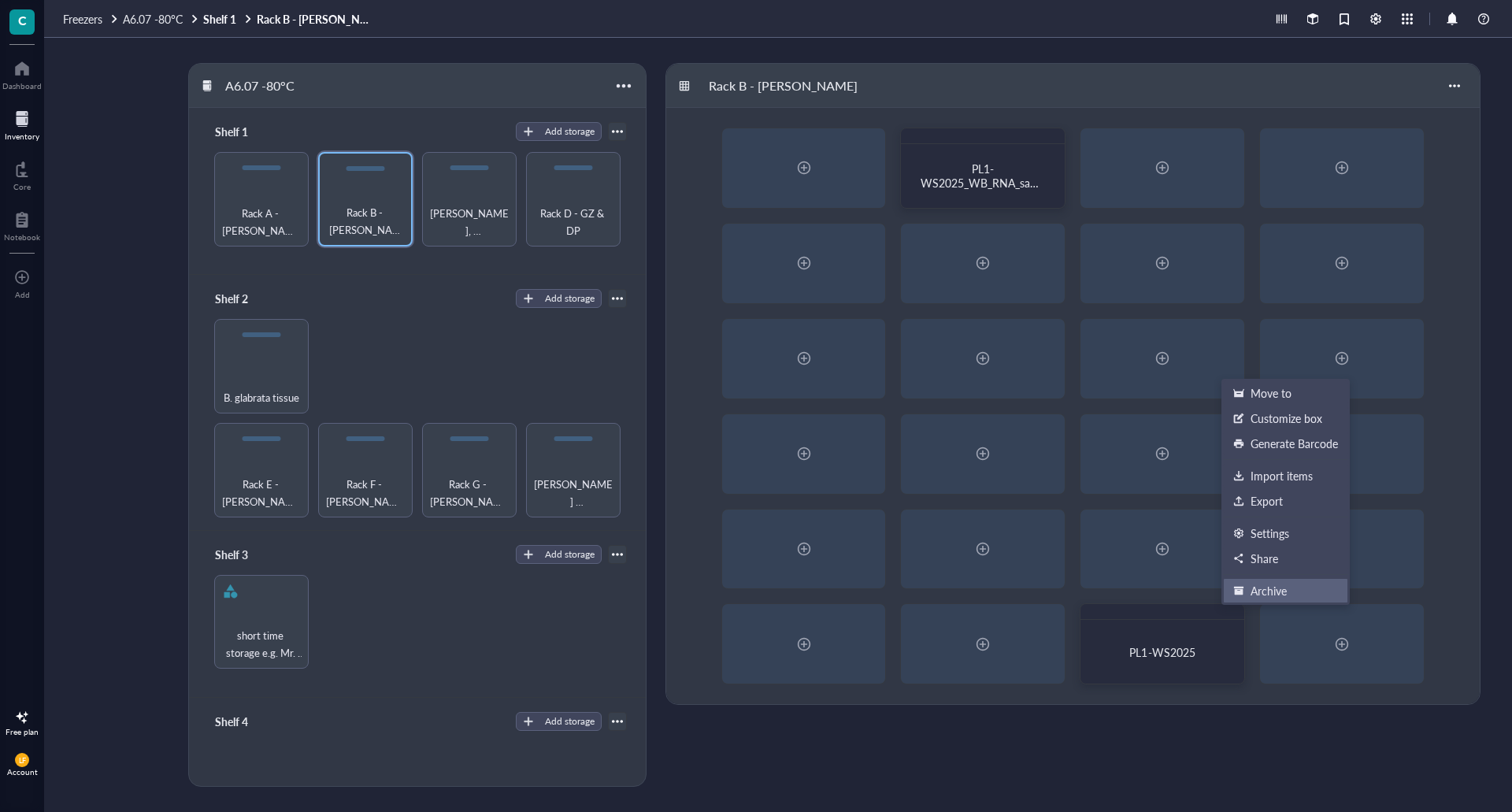
click at [1262, 586] on div "Archive" at bounding box center [1269, 590] width 37 height 14
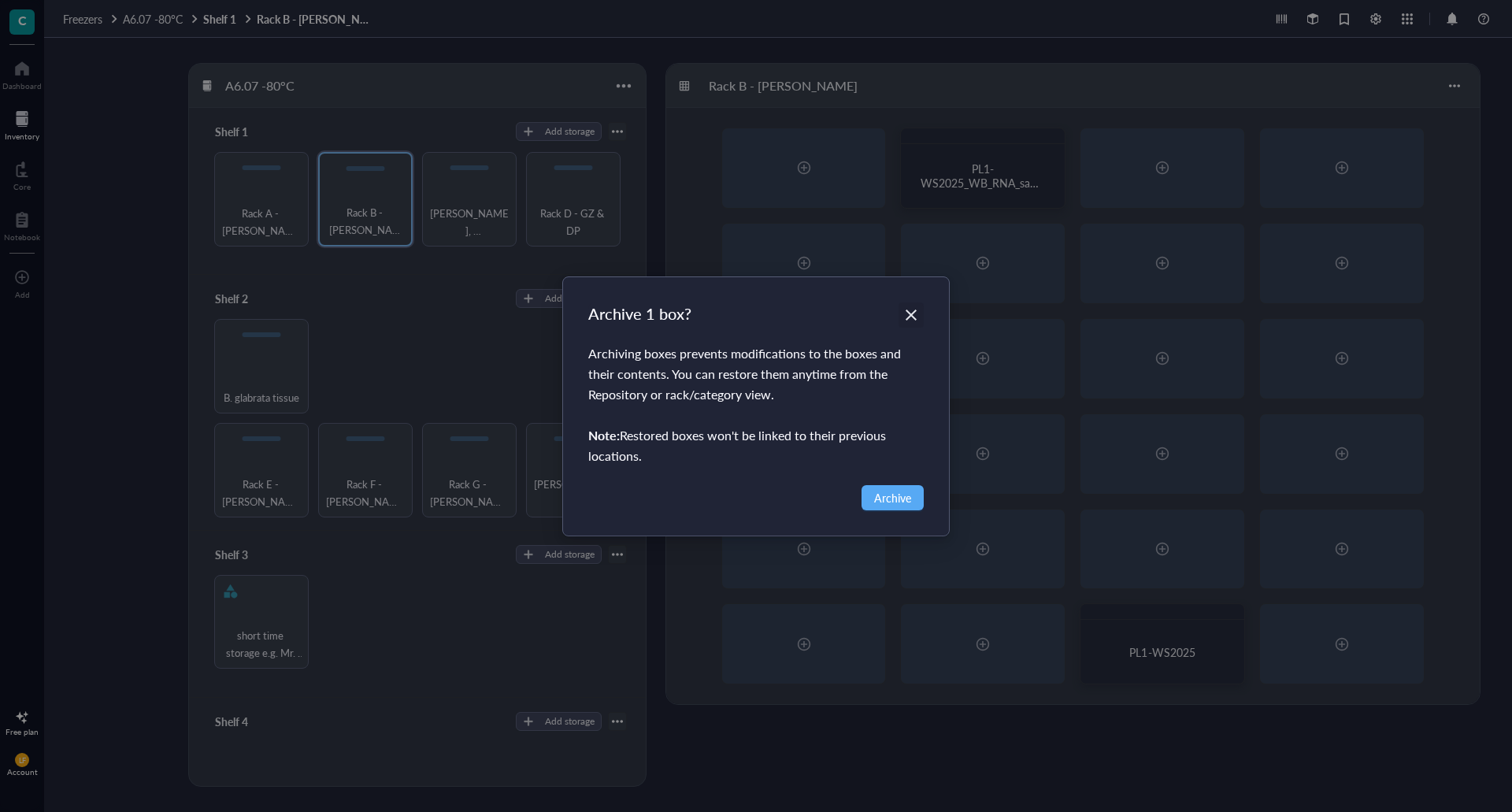
click at [918, 311] on icon "Close" at bounding box center [911, 314] width 15 height 15
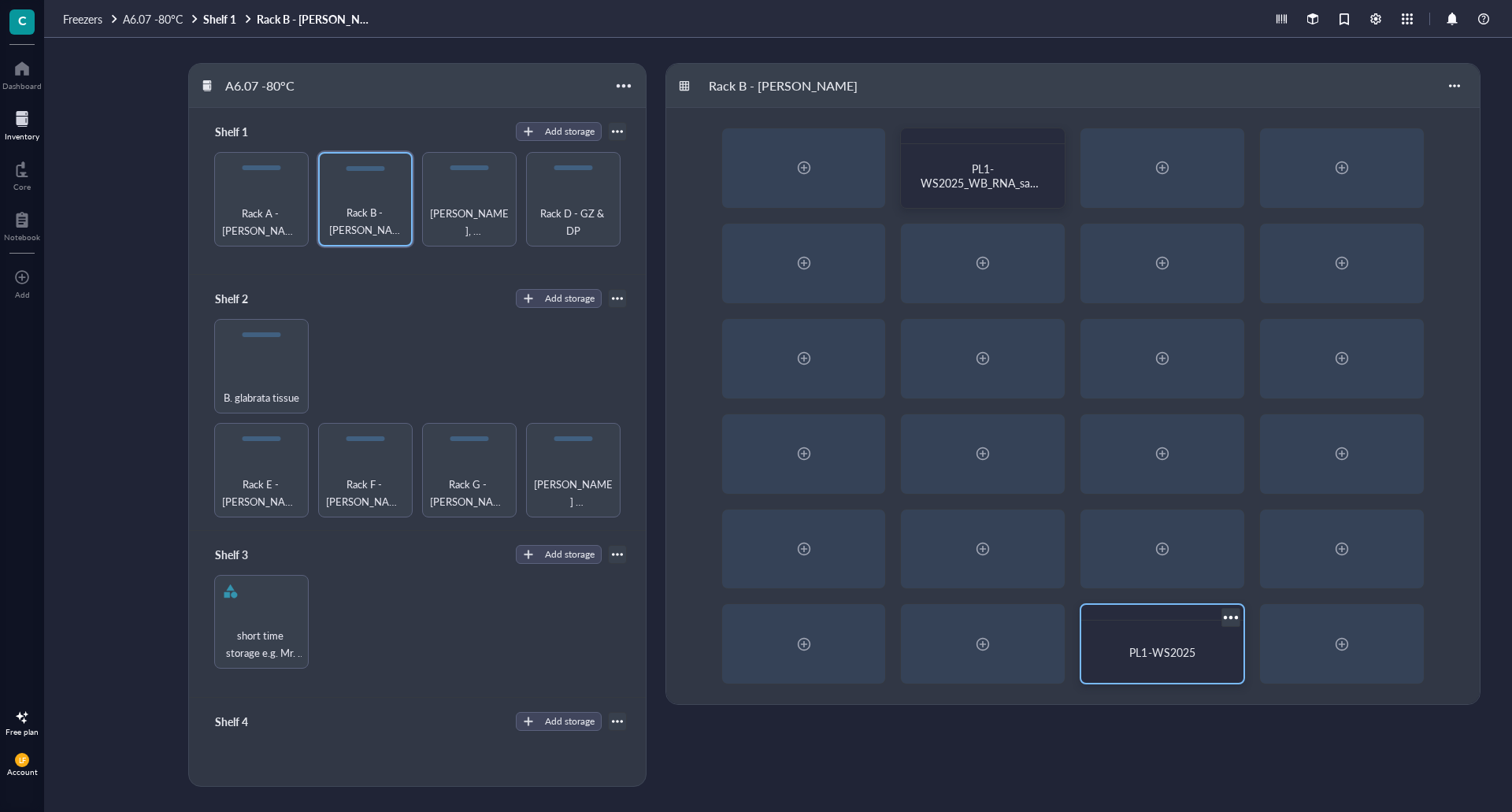
click at [1226, 613] on div at bounding box center [1230, 618] width 23 height 23
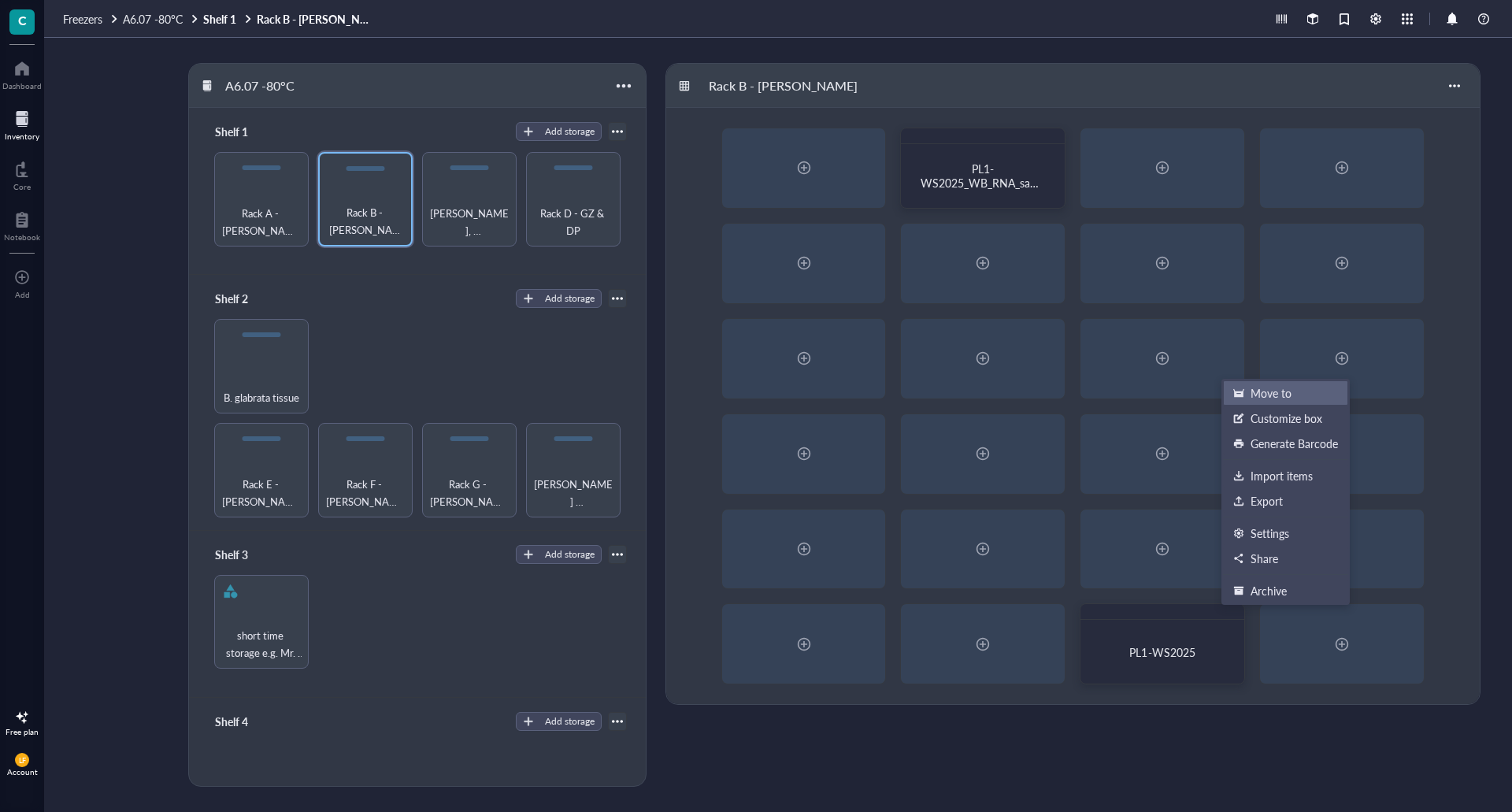
click at [1260, 389] on div "Move to" at bounding box center [1271, 392] width 40 height 14
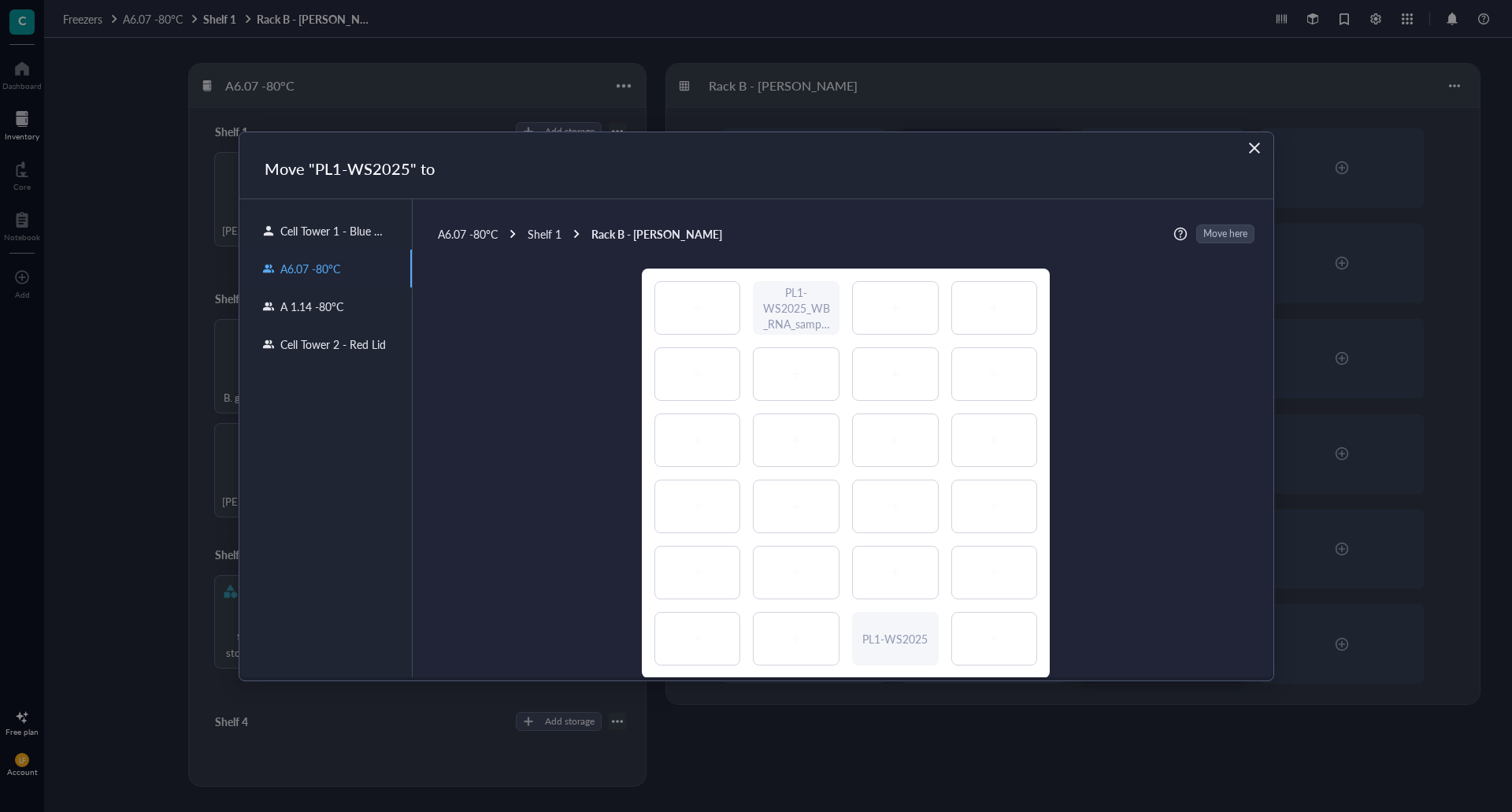
click at [1259, 141] on icon "Close" at bounding box center [1255, 148] width 15 height 15
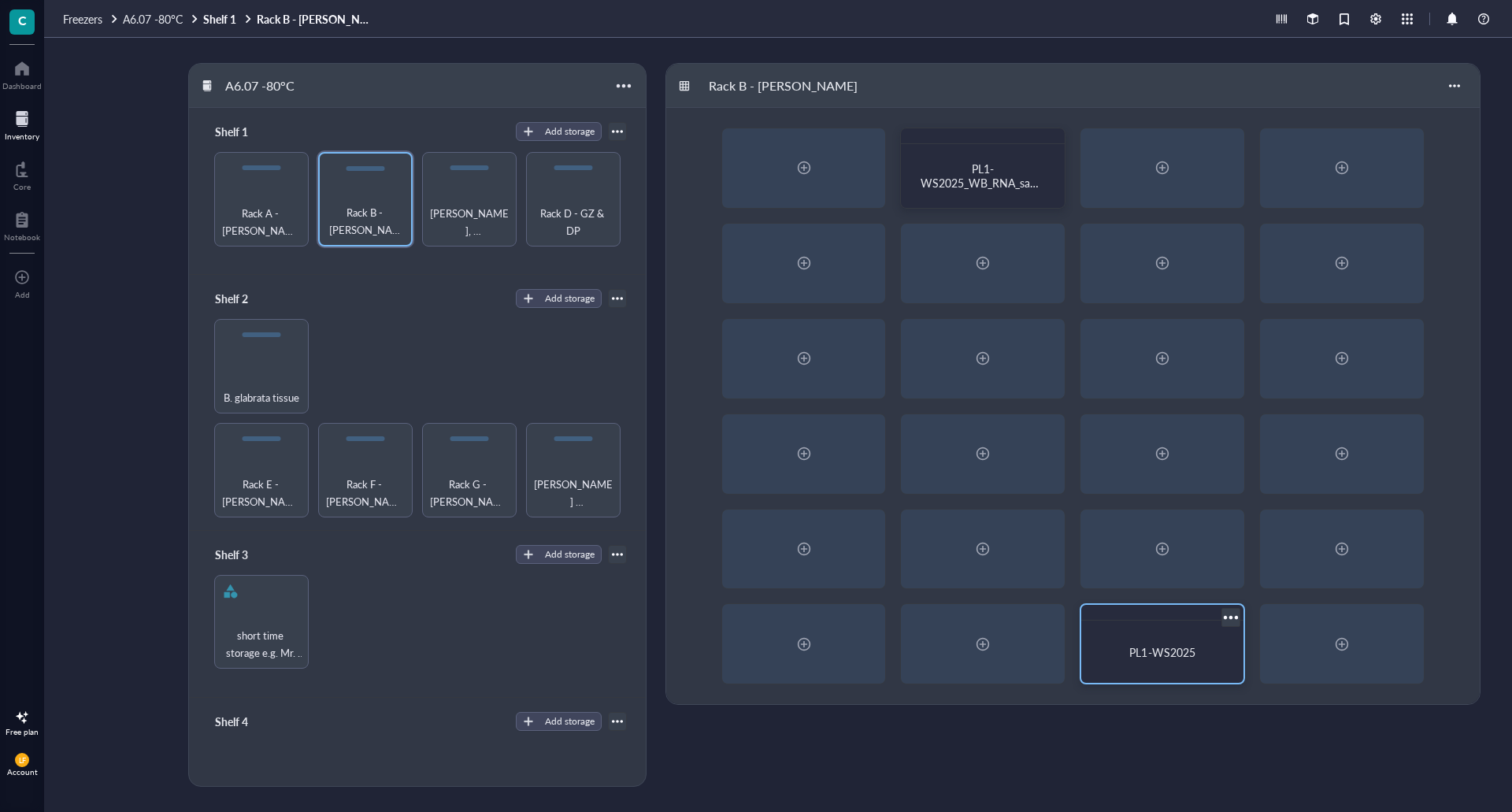
click at [1230, 621] on div at bounding box center [1230, 618] width 23 height 23
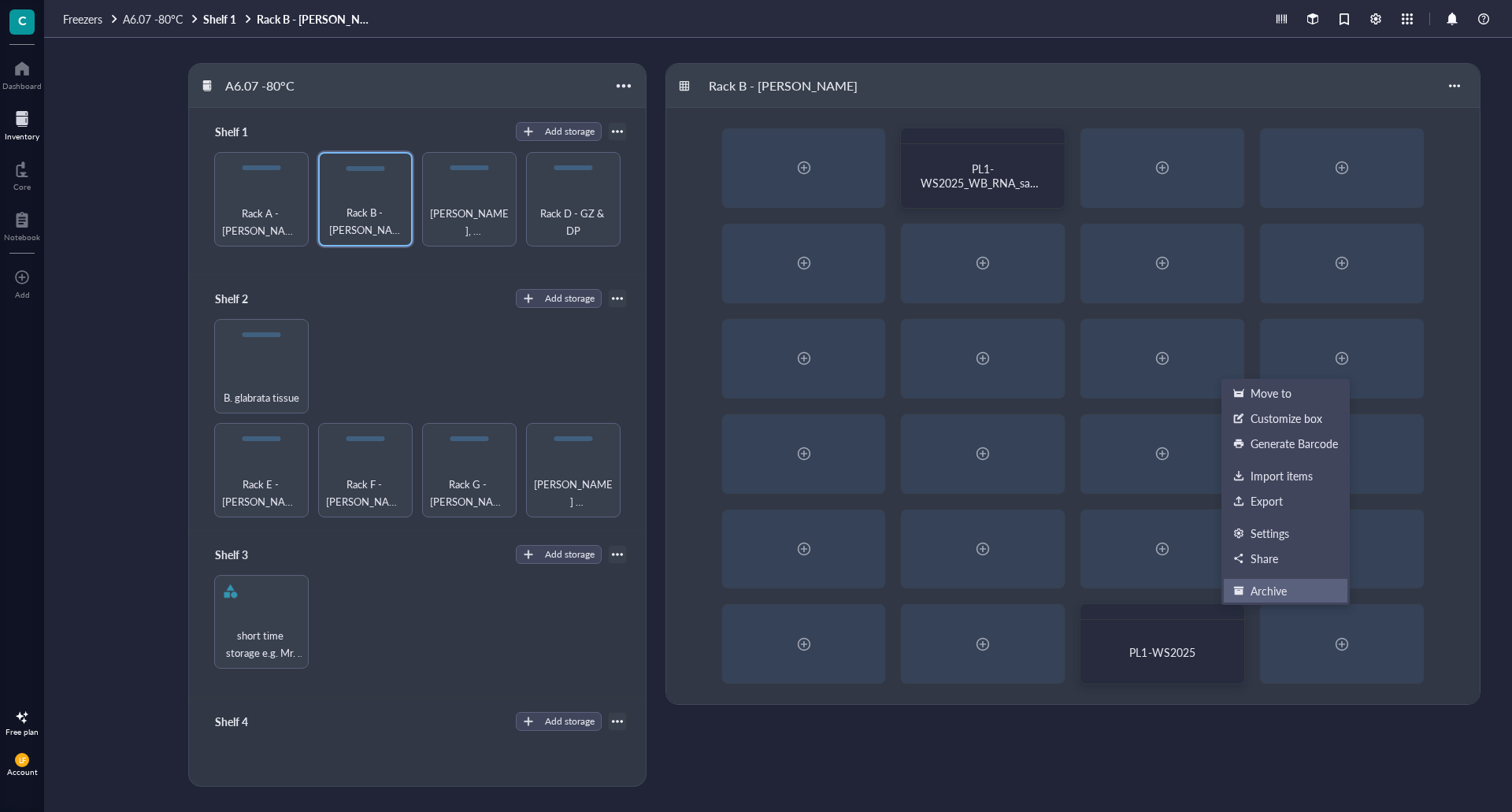
click at [1267, 593] on div "Archive" at bounding box center [1269, 590] width 37 height 14
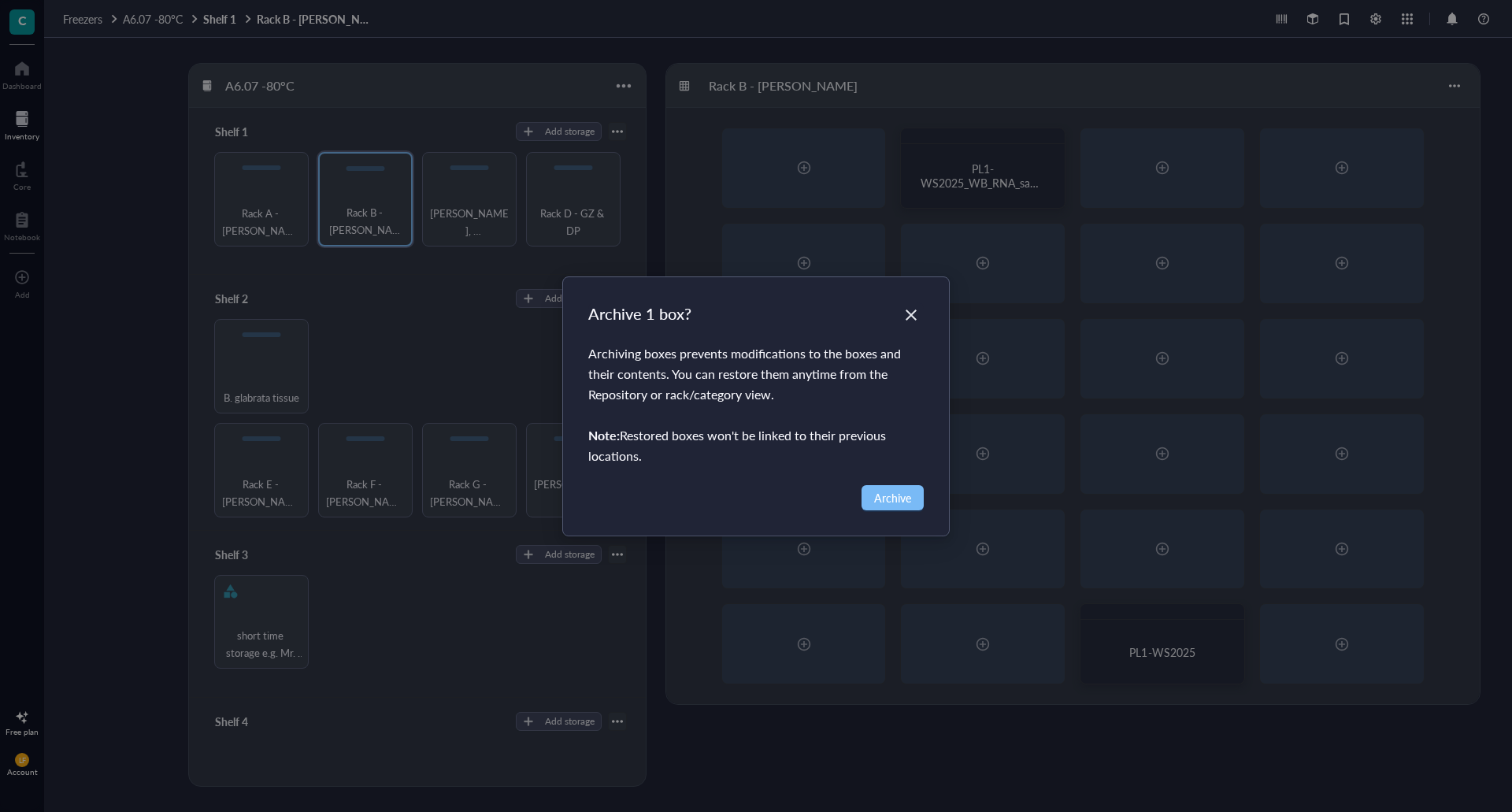
click at [893, 504] on span "Archive" at bounding box center [892, 498] width 37 height 17
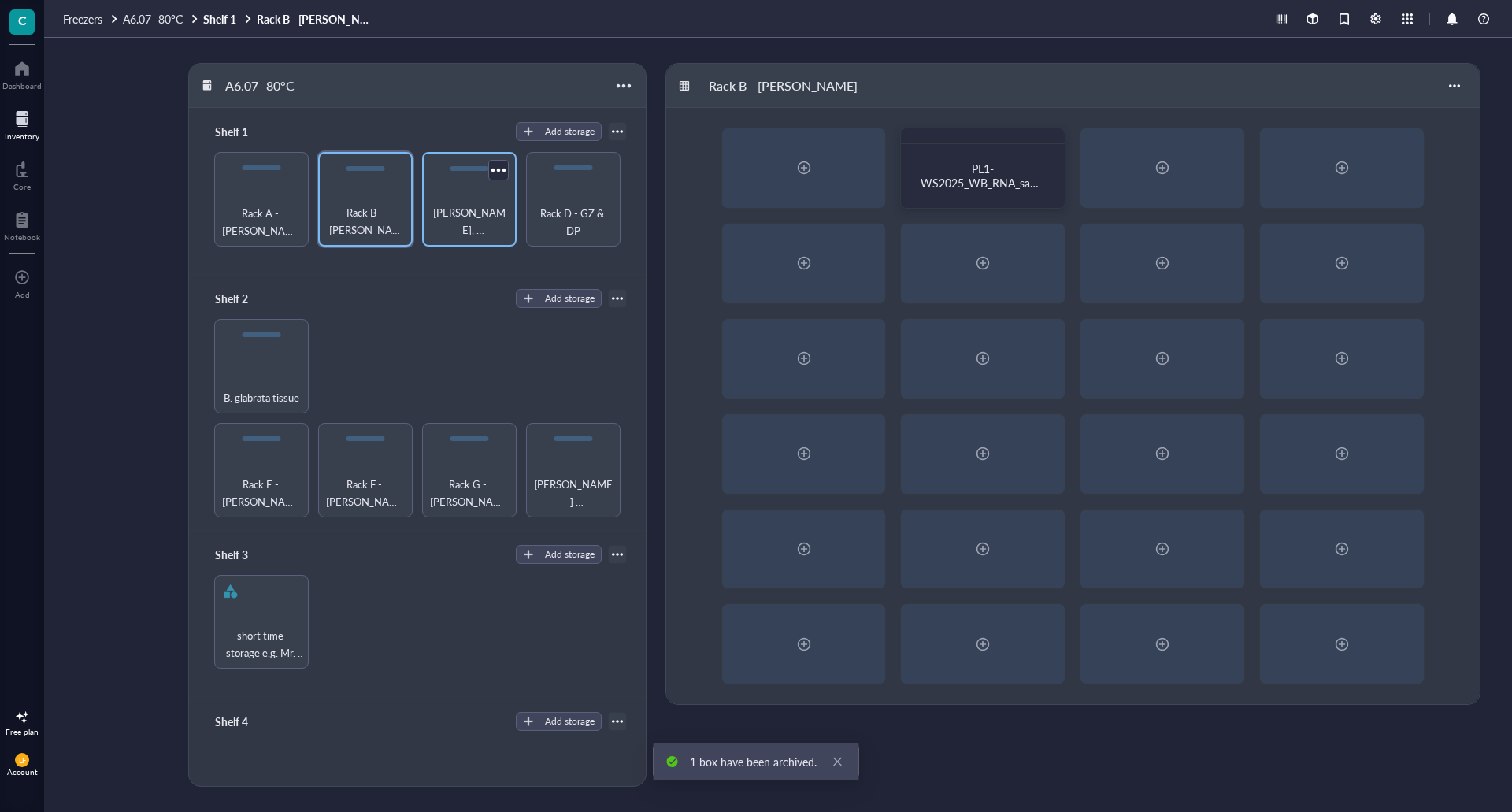
click at [485, 208] on span "[PERSON_NAME], [PERSON_NAME], [PERSON_NAME]" at bounding box center [470, 222] width 79 height 35
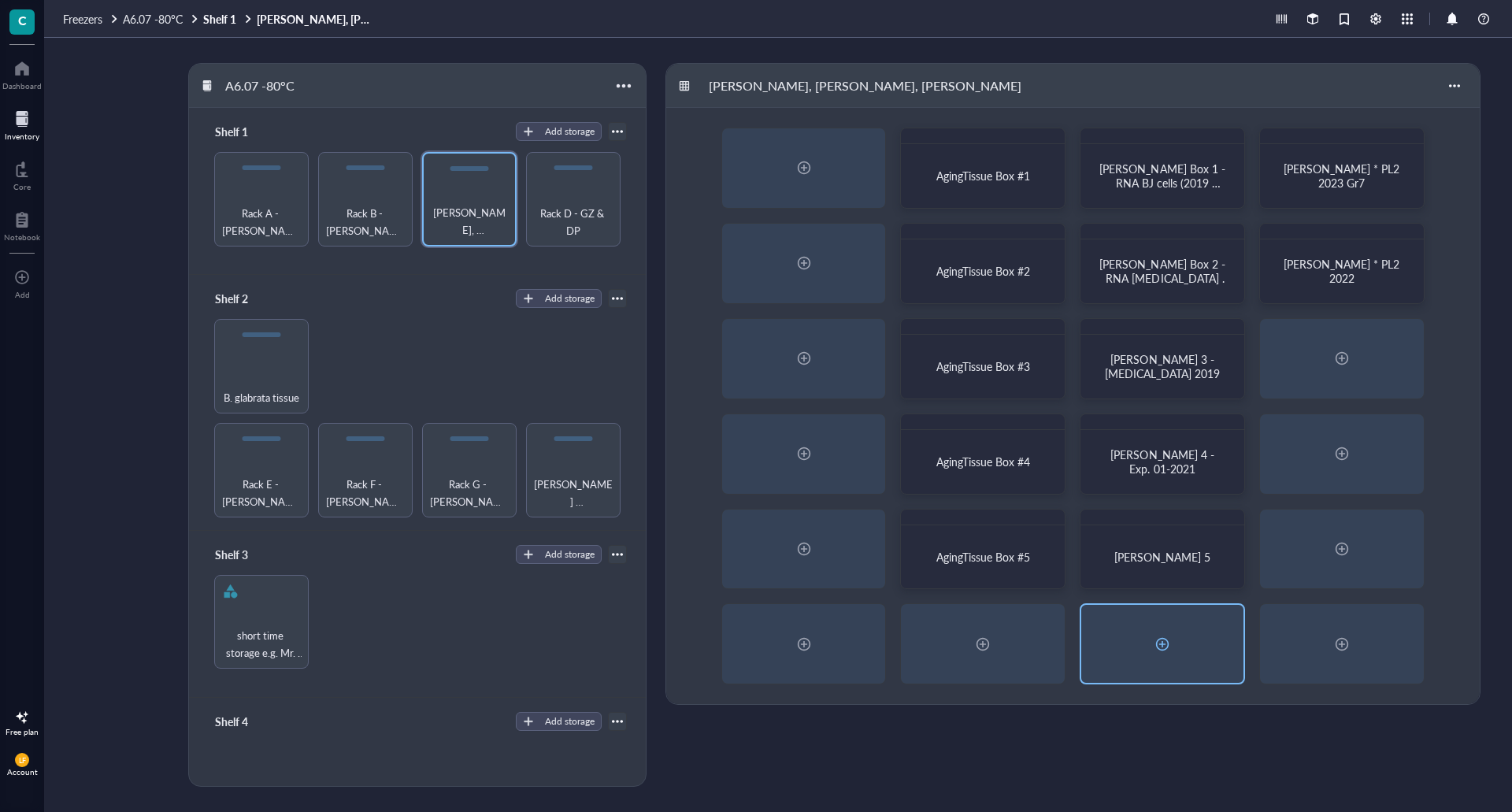
click at [1162, 650] on div at bounding box center [1162, 644] width 25 height 25
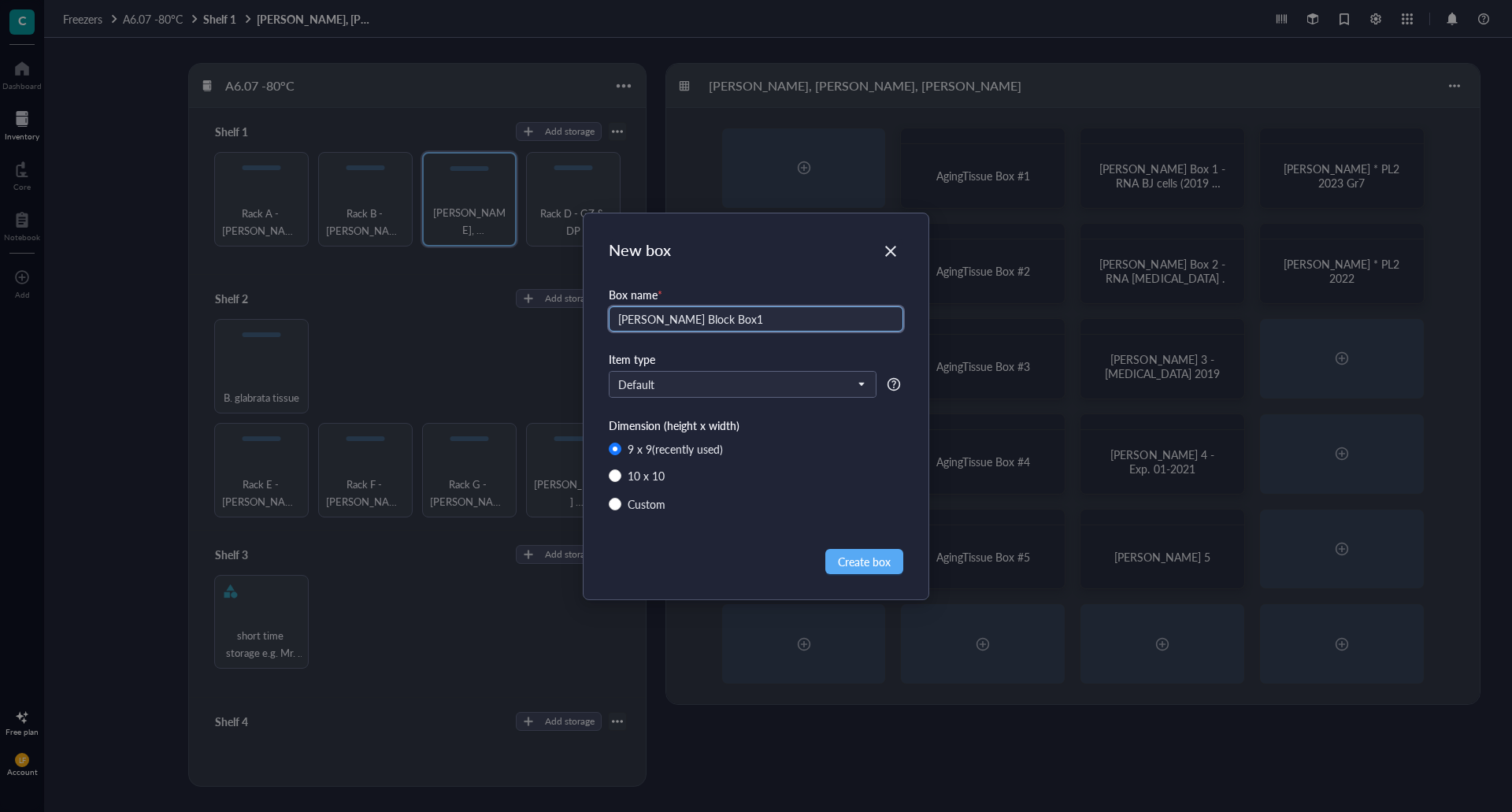
type input "[PERSON_NAME] Block Box1"
click at [870, 579] on div "New box Box name * [PERSON_NAME] Box1 Item type Default Dimension (height x wid…" at bounding box center [756, 406] width 345 height 386
click at [870, 567] on span "Create box" at bounding box center [864, 561] width 53 height 17
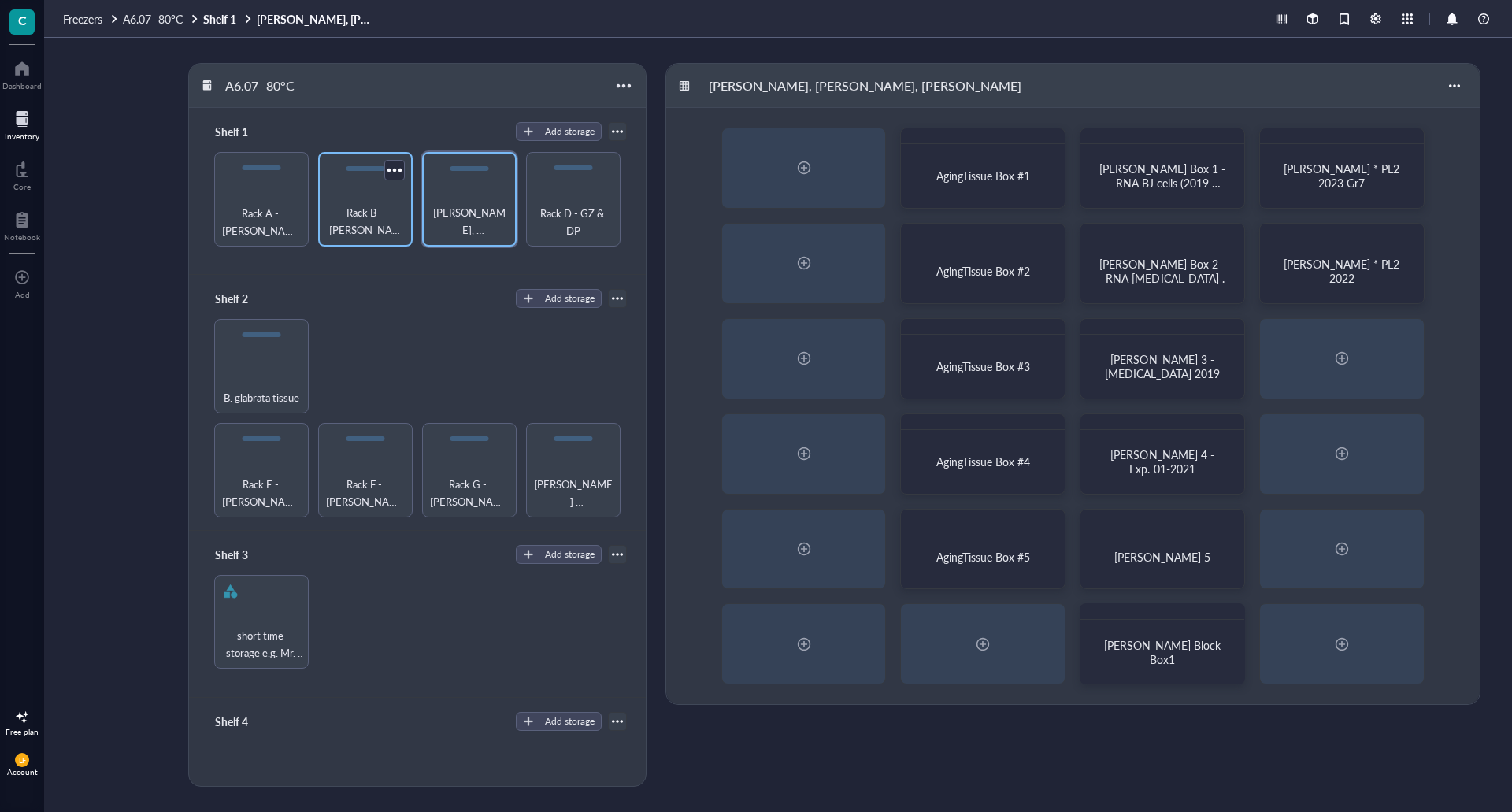
click at [354, 235] on span "Rack B - [PERSON_NAME]" at bounding box center [365, 222] width 79 height 35
